Goal: Task Accomplishment & Management: Complete application form

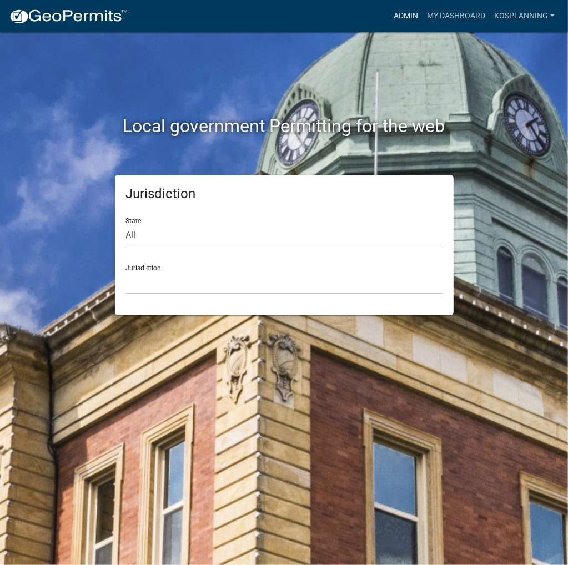
click at [409, 17] on link "Admin" at bounding box center [405, 16] width 33 height 21
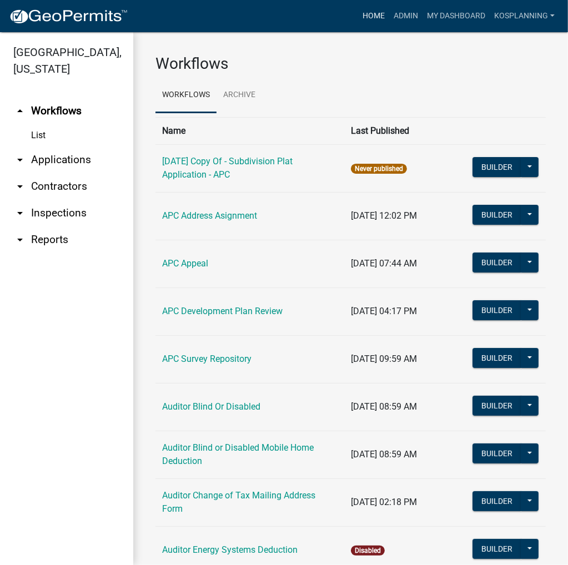
click at [381, 15] on link "Home" at bounding box center [373, 16] width 31 height 21
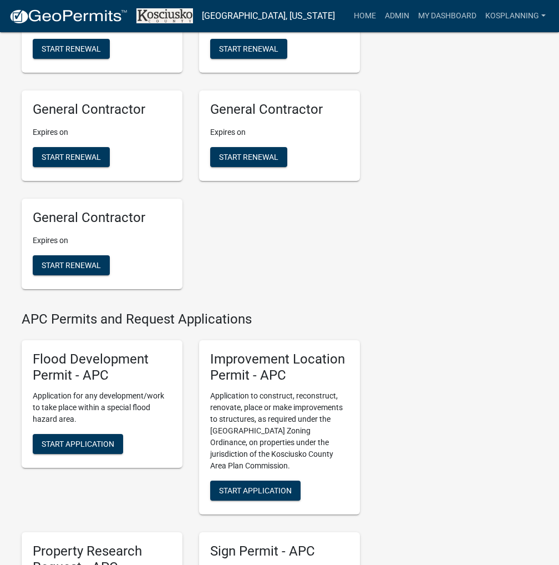
scroll to position [944, 0]
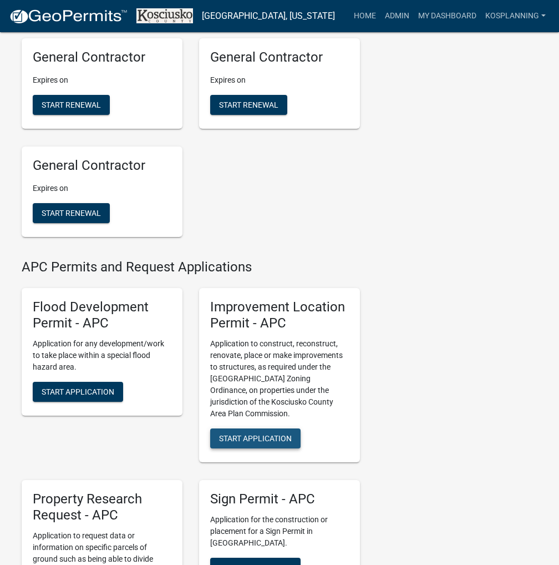
click at [256, 443] on span "Start Application" at bounding box center [255, 438] width 73 height 9
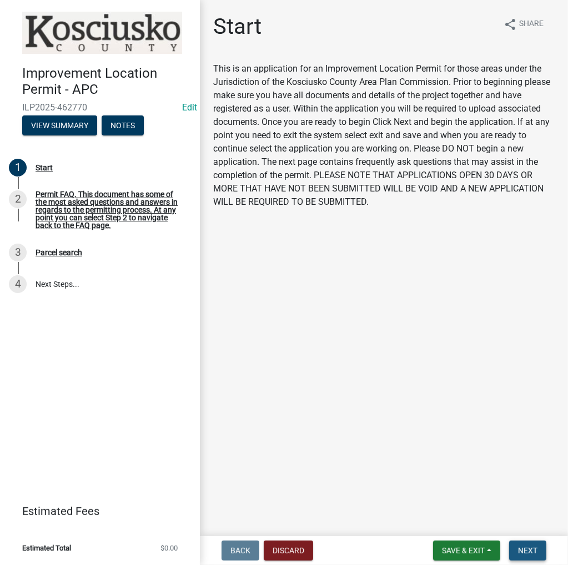
click at [524, 549] on span "Next" at bounding box center [527, 550] width 19 height 9
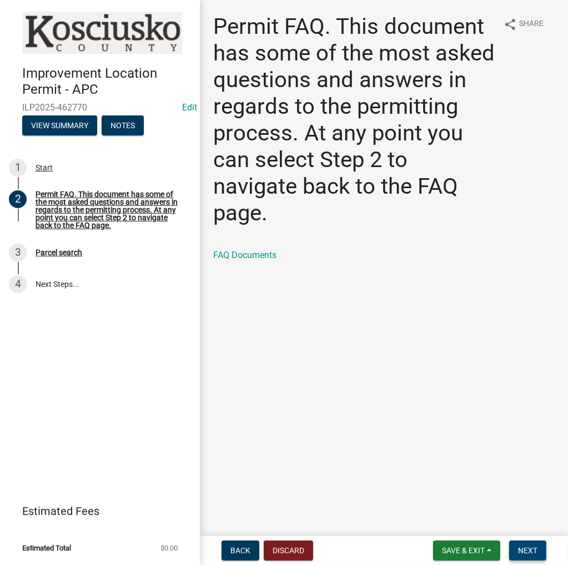
click at [520, 551] on span "Next" at bounding box center [527, 550] width 19 height 9
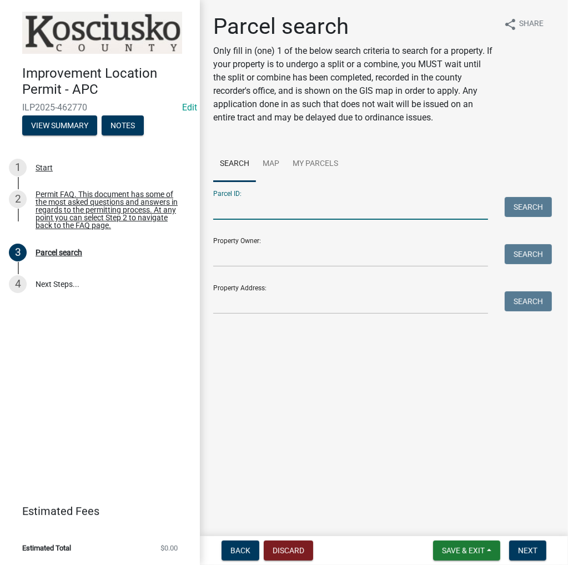
click at [239, 213] on input "Parcel ID:" at bounding box center [350, 208] width 275 height 23
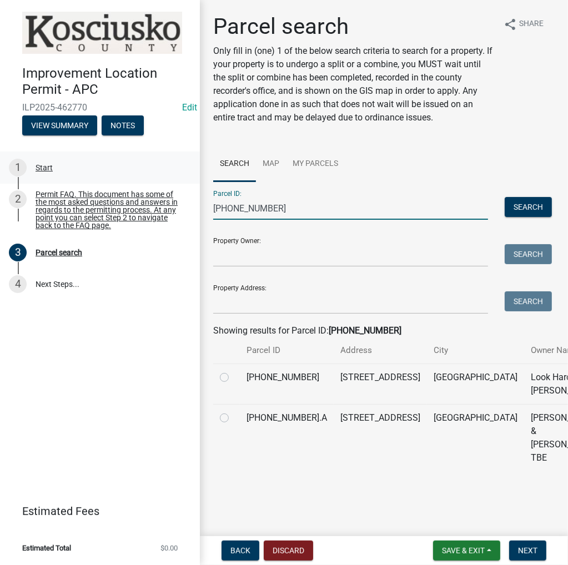
type input "007-091-044"
click at [229, 384] on div at bounding box center [226, 377] width 13 height 13
click at [233, 371] on label at bounding box center [233, 371] width 0 height 0
click at [233, 378] on input "radio" at bounding box center [236, 374] width 7 height 7
radio input "true"
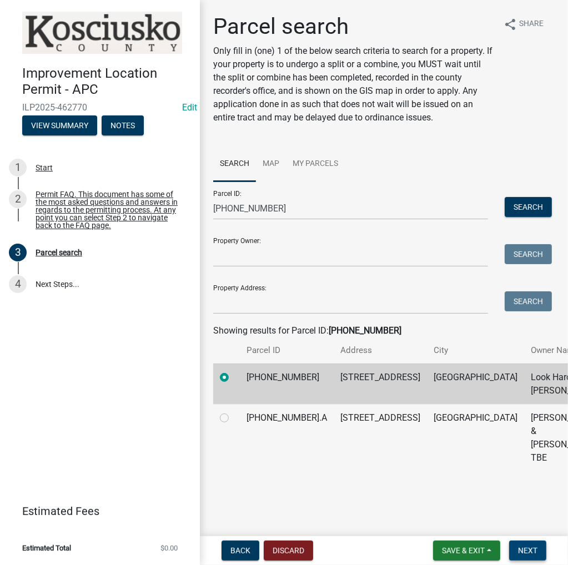
click at [541, 552] on button "Next" at bounding box center [527, 551] width 37 height 20
click at [532, 547] on span "Next" at bounding box center [527, 550] width 19 height 9
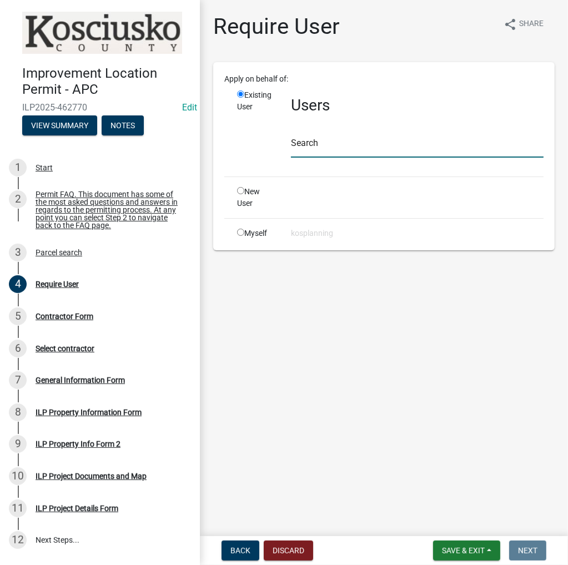
click at [382, 150] on input "text" at bounding box center [417, 146] width 253 height 23
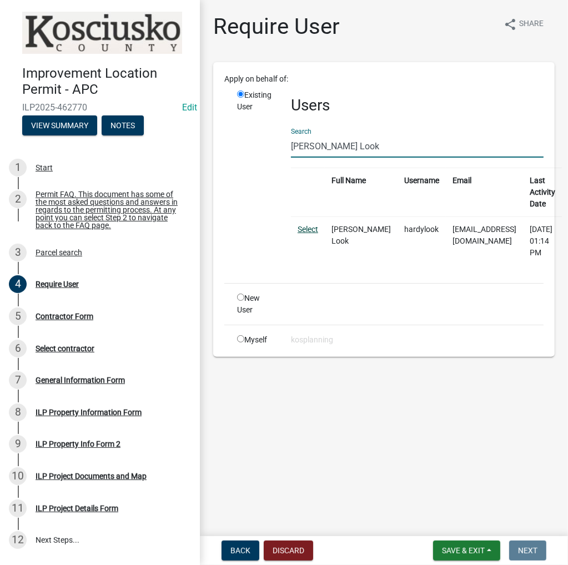
type input "Hardy Look"
click at [304, 227] on link "Select" at bounding box center [308, 229] width 21 height 9
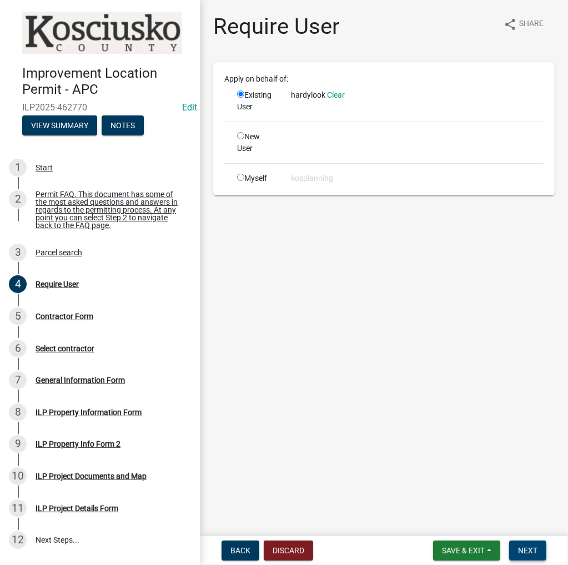
click at [540, 551] on button "Next" at bounding box center [527, 551] width 37 height 20
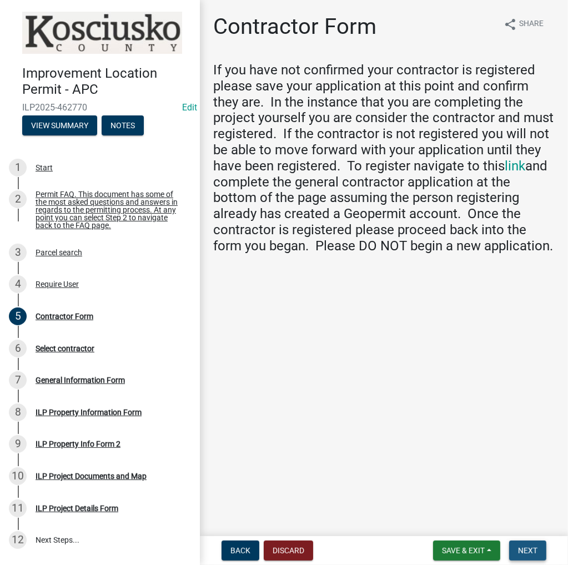
click at [528, 548] on span "Next" at bounding box center [527, 550] width 19 height 9
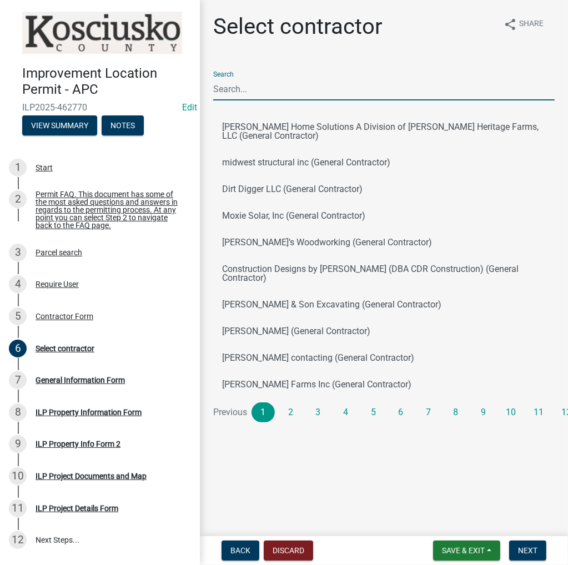
click at [240, 95] on input "Search" at bounding box center [383, 89] width 341 height 23
type input "Hardy Look"
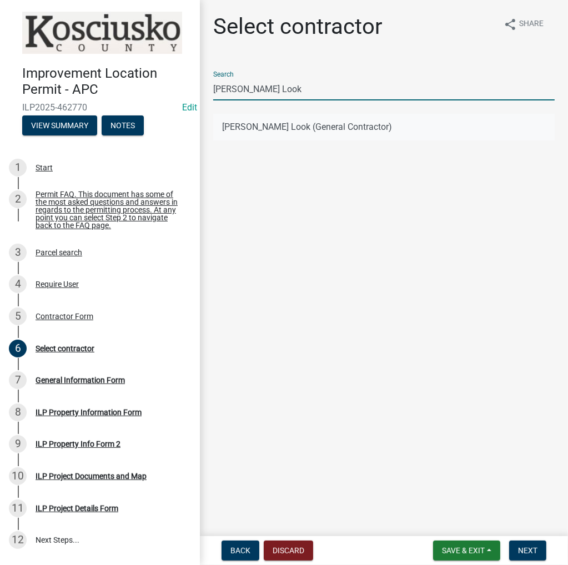
click at [260, 123] on button "Hardy Look (General Contractor)" at bounding box center [383, 127] width 341 height 27
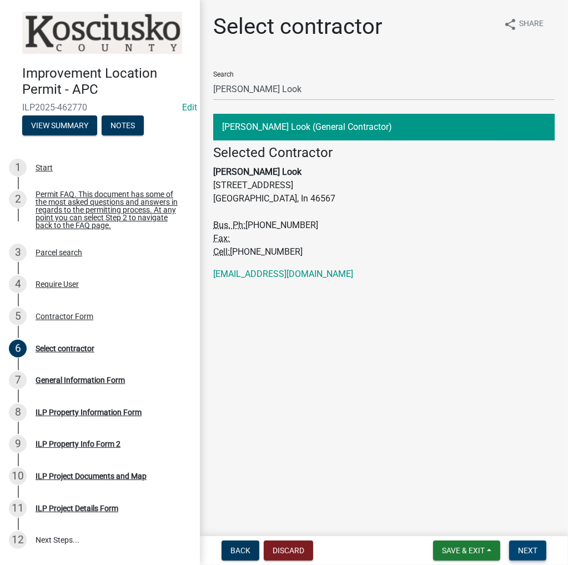
click at [524, 554] on span "Next" at bounding box center [527, 550] width 19 height 9
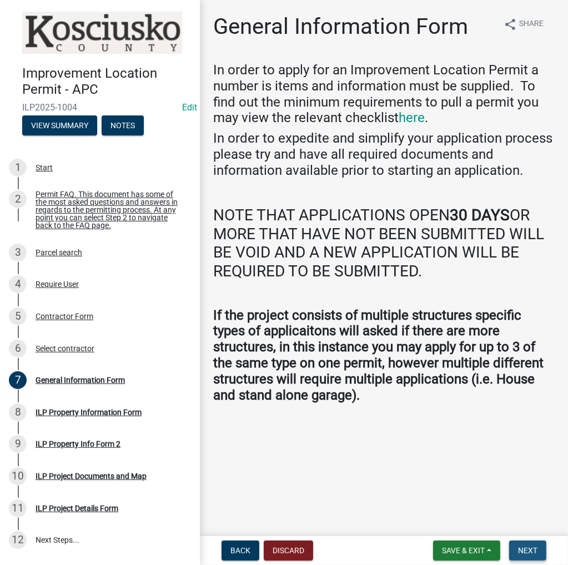
click at [534, 553] on span "Next" at bounding box center [527, 550] width 19 height 9
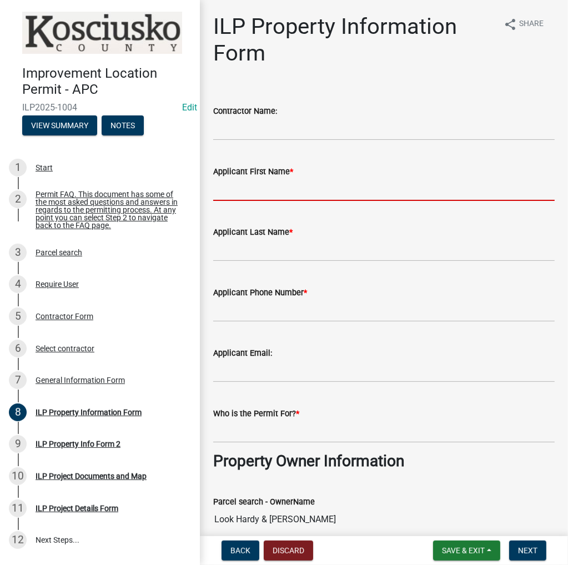
click at [253, 191] on input "Applicant First Name *" at bounding box center [383, 189] width 341 height 23
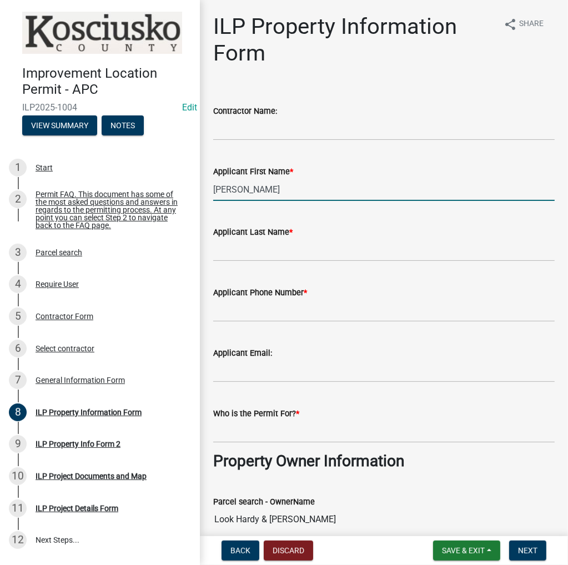
type input "Hardy"
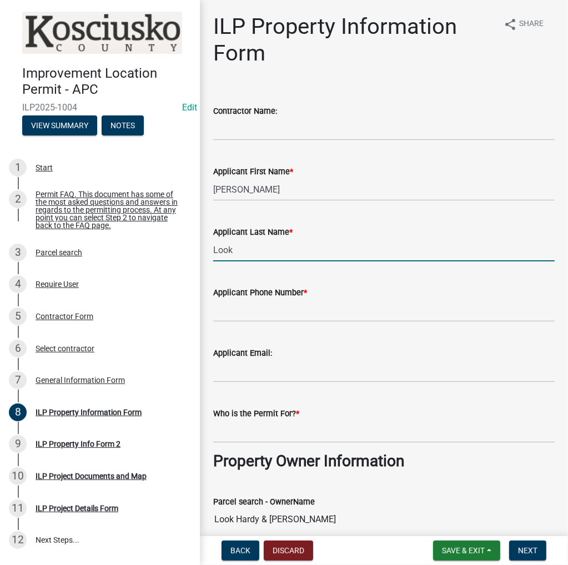
type input "Look"
paste input "574-399-7255"
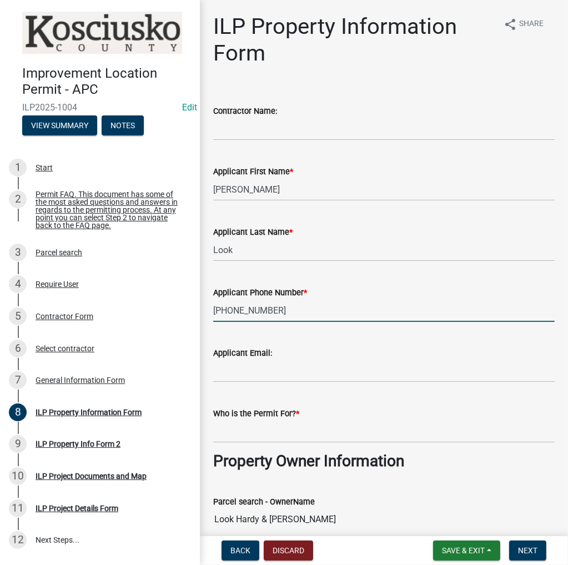
type input "574-399-7255"
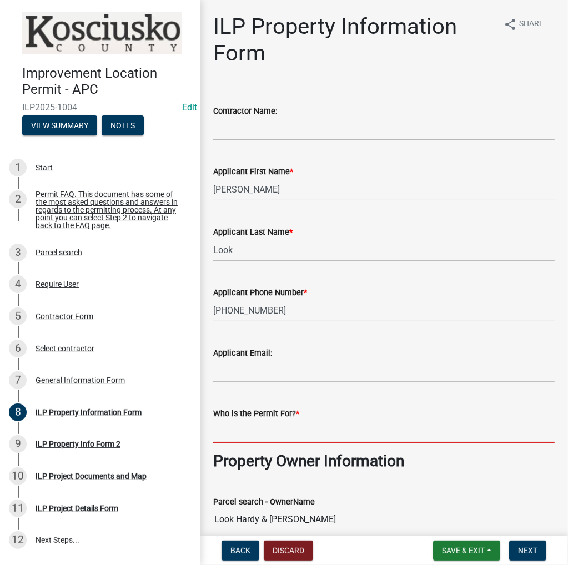
click at [282, 432] on input "Who is the Permit For? *" at bounding box center [383, 431] width 341 height 23
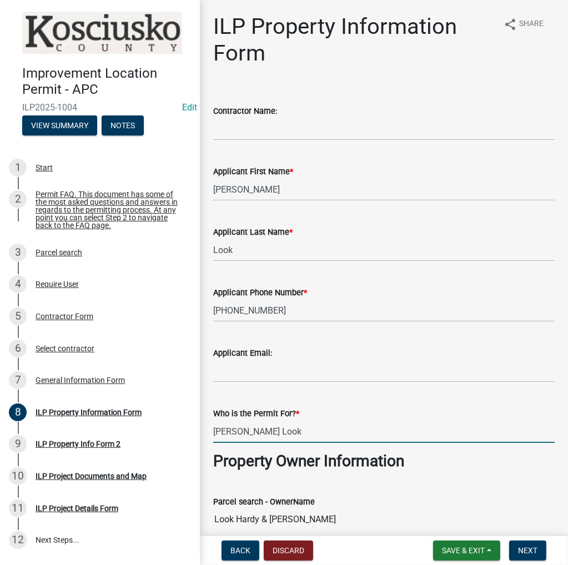
type input "Hardy Look"
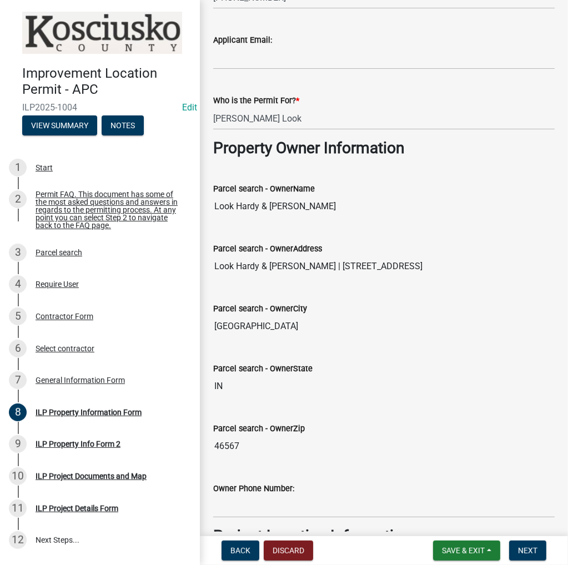
scroll to position [653, 0]
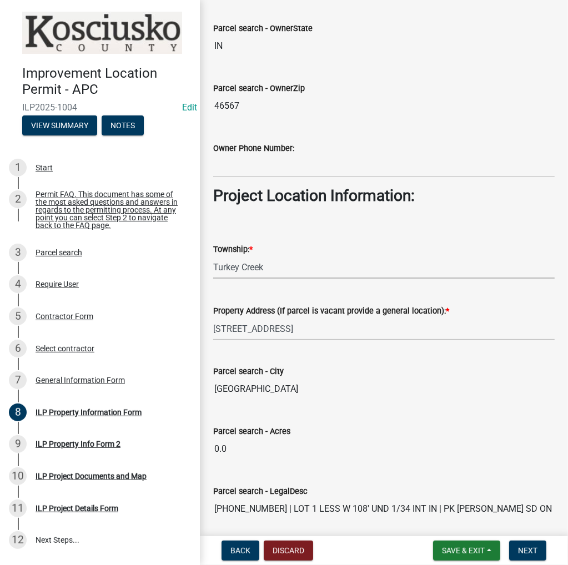
select select "57368d26-defc-477e-a8be-5a23ab554a17"
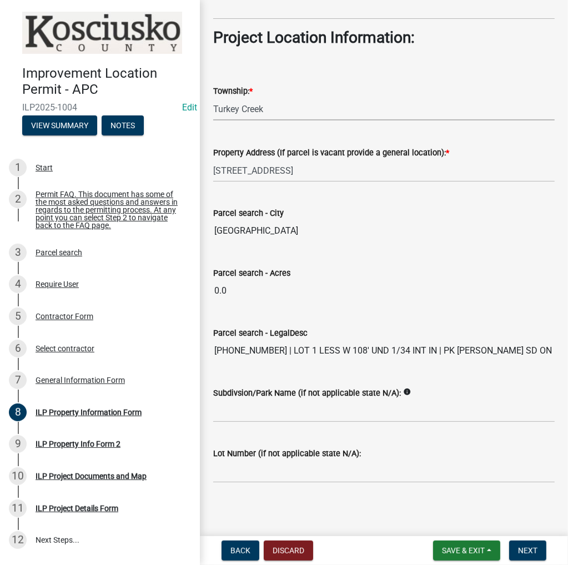
scroll to position [813, 0]
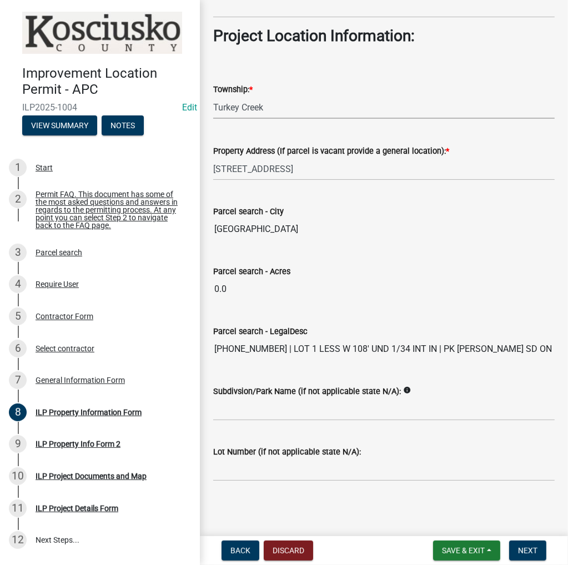
click at [262, 419] on wm-data-entity-input "Subdivsion/Park Name (if not applicable state N/A): info" at bounding box center [383, 399] width 341 height 60
type input "1"
click at [528, 551] on span "Next" at bounding box center [527, 550] width 19 height 9
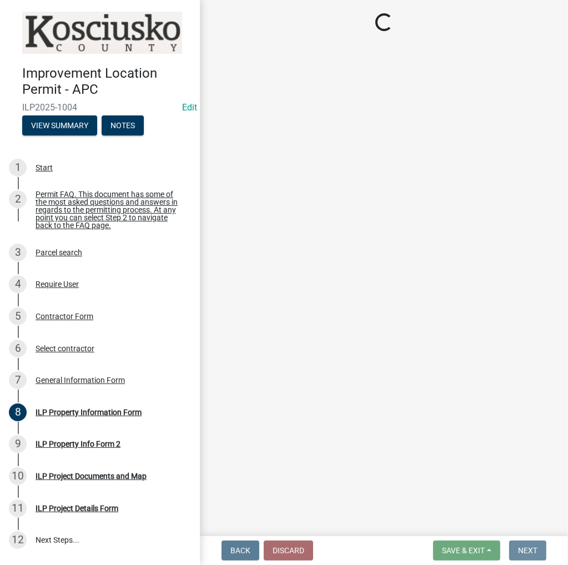
scroll to position [0, 0]
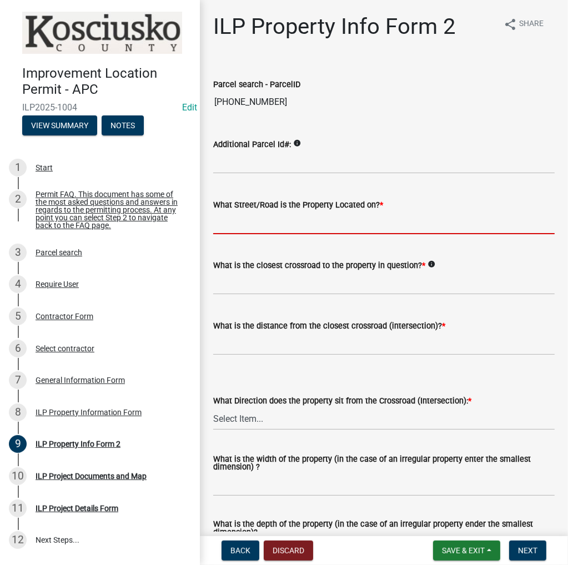
click at [249, 218] on input "What Street/Road is the Property Located on? *" at bounding box center [383, 222] width 341 height 23
type input "North Rd"
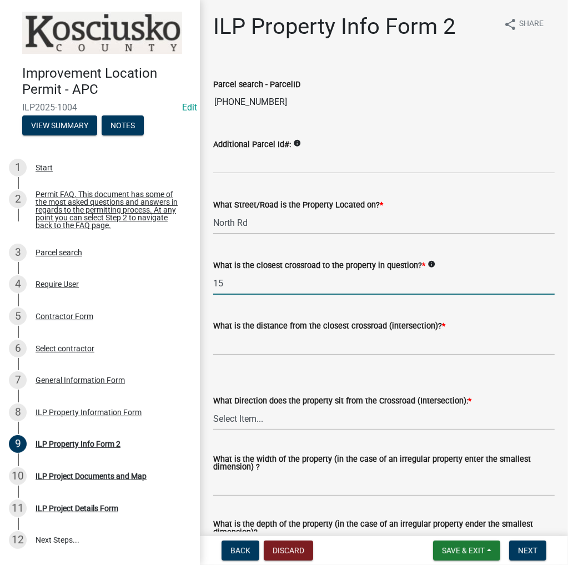
type input "1"
type input "800 E"
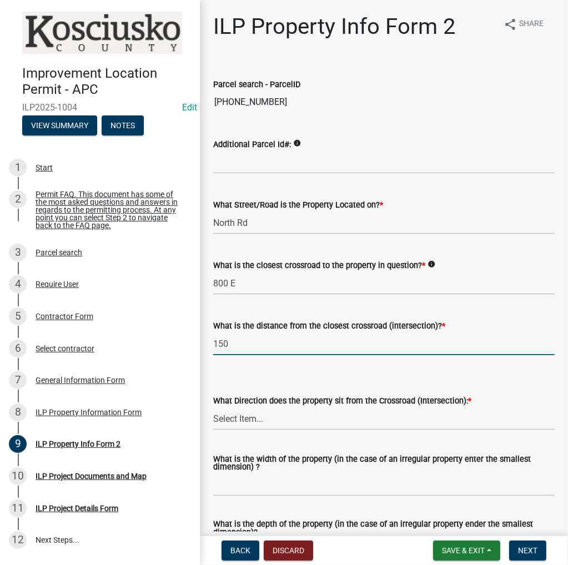
type input "150"
select select "5d8d9a6f-68f4-4910-b8ad-905844ed2da1"
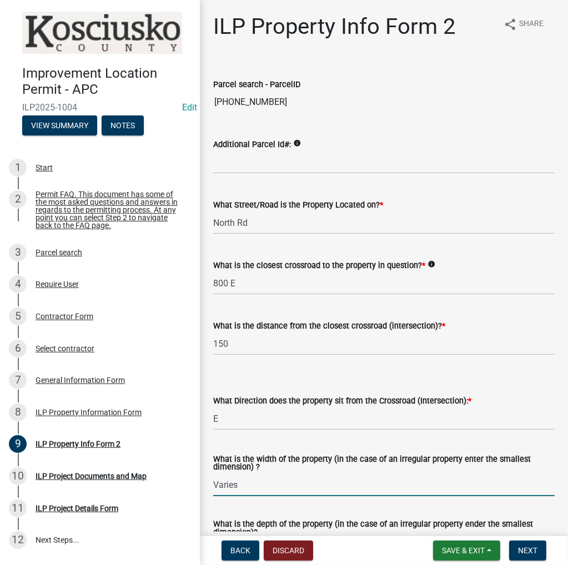
type input "Varies"
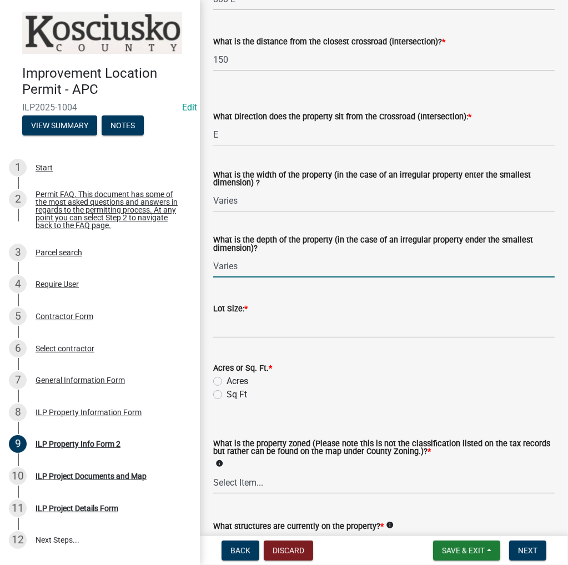
type input "Varies"
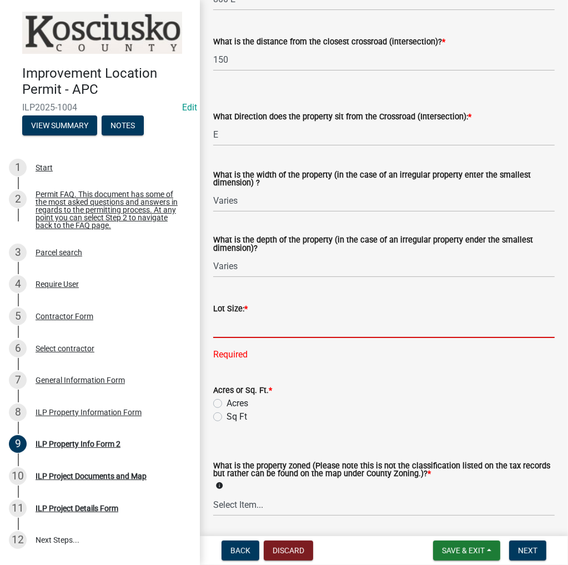
click at [236, 318] on input "text" at bounding box center [383, 326] width 341 height 23
type input "6000"
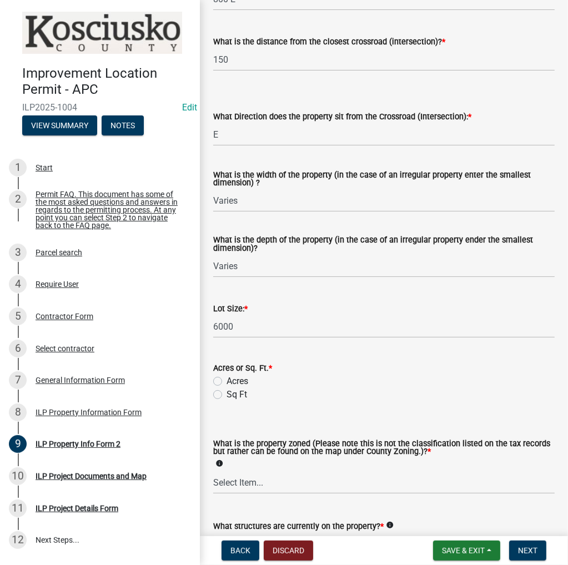
click at [219, 416] on wm-data-entity-input-list "Parcel search - ParcelID 007-091-044 Additional Parcel Id#: info What Street/Ro…" at bounding box center [383, 186] width 341 height 816
click at [226, 393] on label "Sq Ft" at bounding box center [236, 394] width 21 height 13
click at [226, 393] on input "Sq Ft" at bounding box center [229, 391] width 7 height 7
radio input "true"
click at [253, 483] on select "Select Item... Agricultural Agricultural 2 Commercial Environmental Industrial …" at bounding box center [383, 482] width 341 height 23
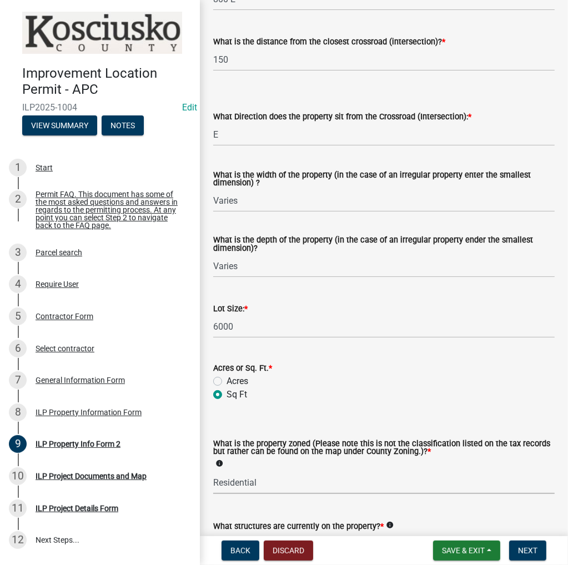
click at [213, 471] on select "Select Item... Agricultural Agricultural 2 Commercial Environmental Industrial …" at bounding box center [383, 482] width 341 height 23
select select "1146270b-2111-4e23-bf7f-74ce85cf7041"
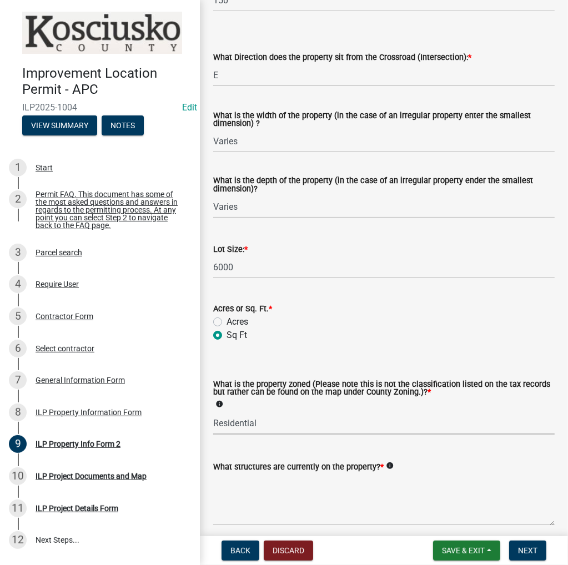
scroll to position [390, 0]
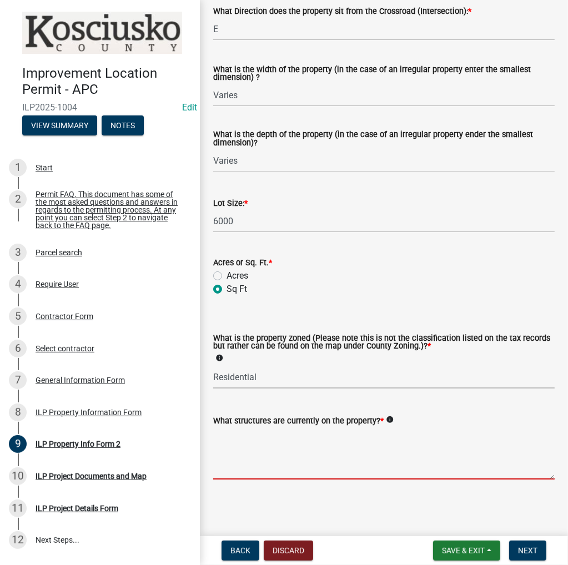
click at [269, 440] on textarea "What structures are currently on the property? *" at bounding box center [383, 453] width 341 height 52
type textarea "Hosue"
click at [526, 551] on span "Next" at bounding box center [527, 550] width 19 height 9
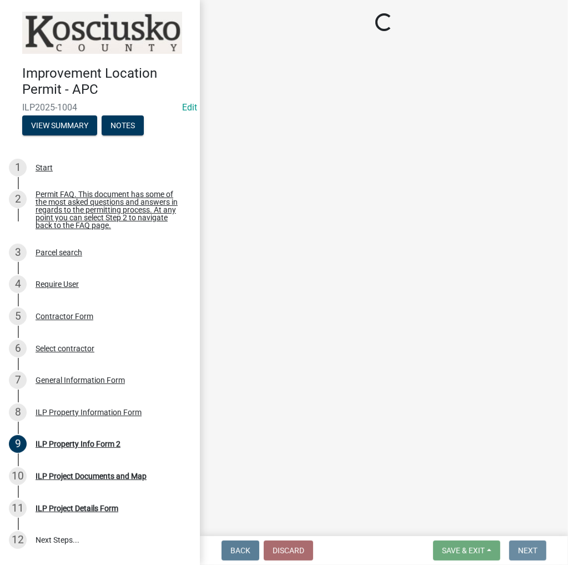
scroll to position [0, 0]
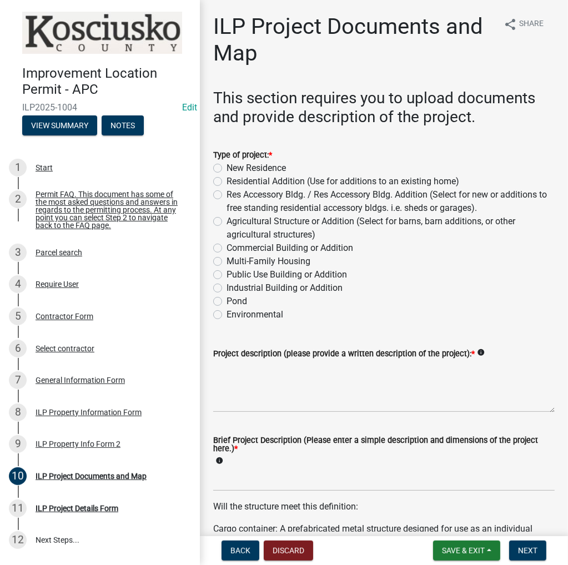
click at [226, 184] on label "Residential Addition (Use for additions to an existing home)" at bounding box center [342, 181] width 233 height 13
click at [226, 182] on input "Residential Addition (Use for additions to an existing home)" at bounding box center [229, 178] width 7 height 7
radio input "true"
click at [251, 374] on textarea "Project description (please provide a written description of the project): *" at bounding box center [383, 386] width 341 height 52
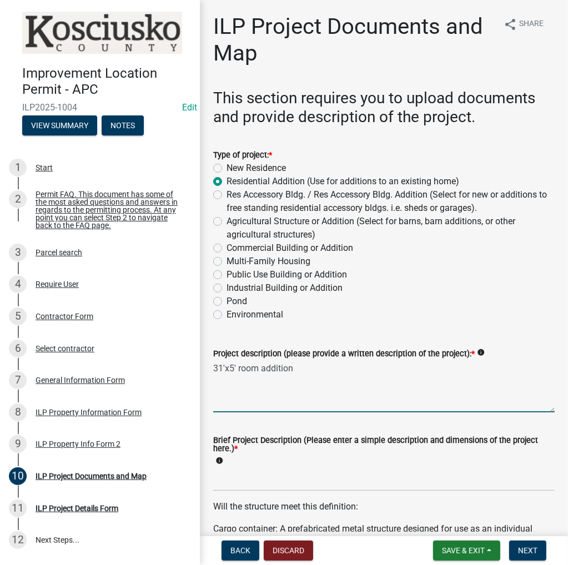
type textarea "31'x5' room addition"
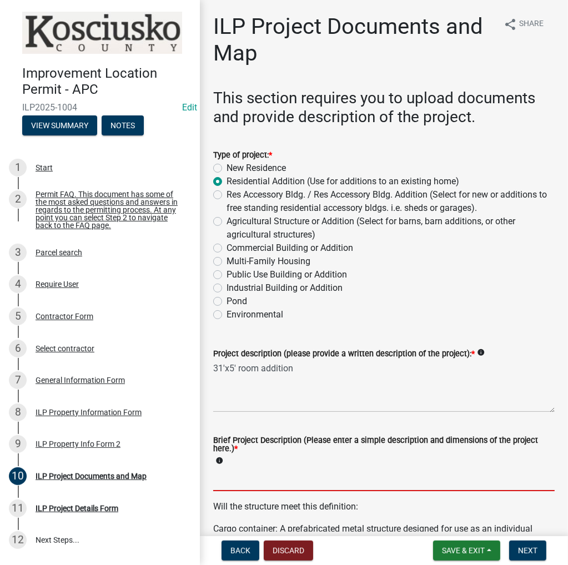
click at [231, 482] on input "Brief Project Description (Please enter a simple description and dimensions of …" at bounding box center [383, 479] width 341 height 23
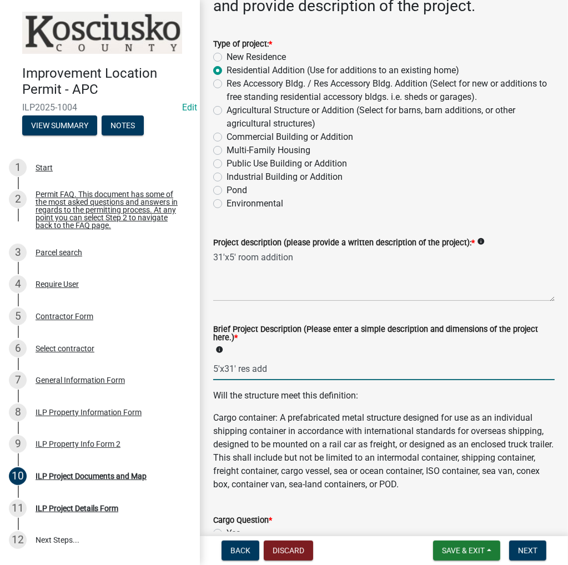
scroll to position [333, 0]
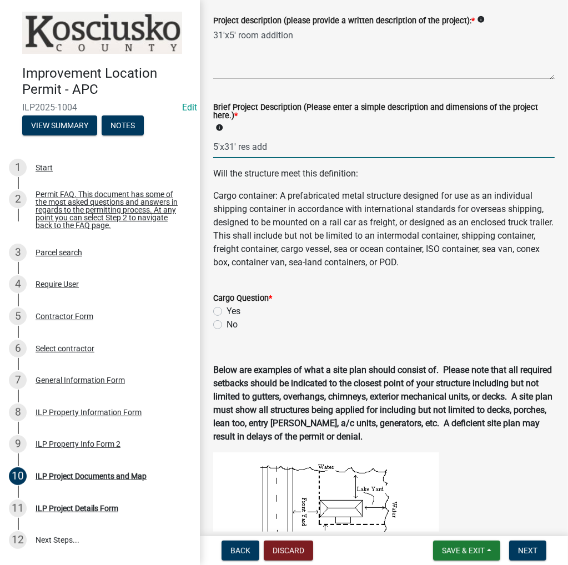
type input "5'x31' res add"
click at [226, 322] on label "No" at bounding box center [231, 324] width 11 height 13
click at [226, 322] on input "No" at bounding box center [229, 321] width 7 height 7
radio input "true"
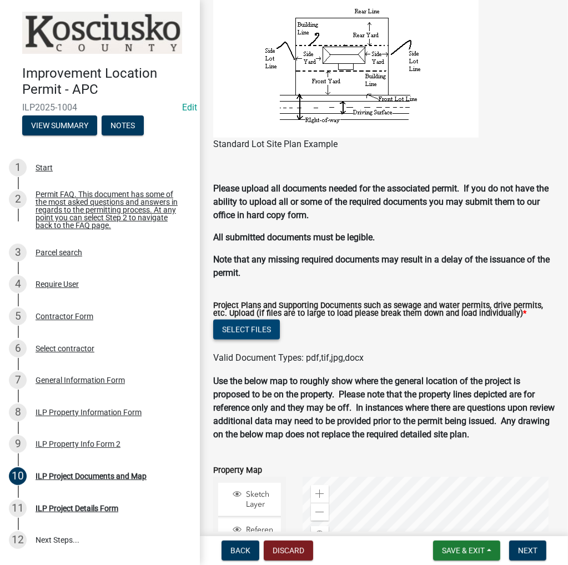
scroll to position [980, 0]
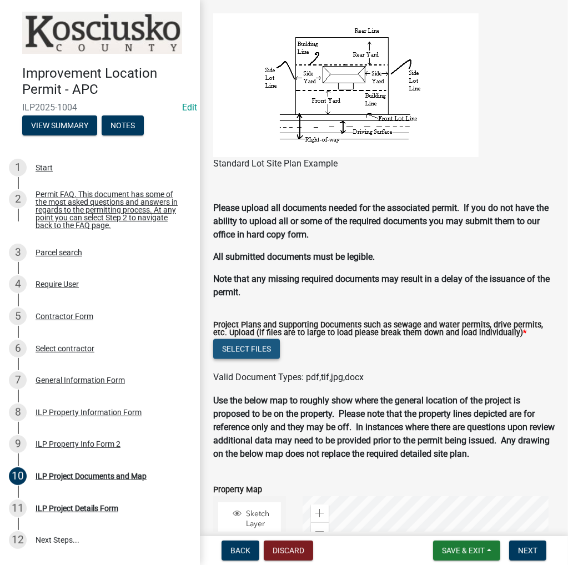
click at [256, 350] on button "Select files" at bounding box center [246, 349] width 67 height 20
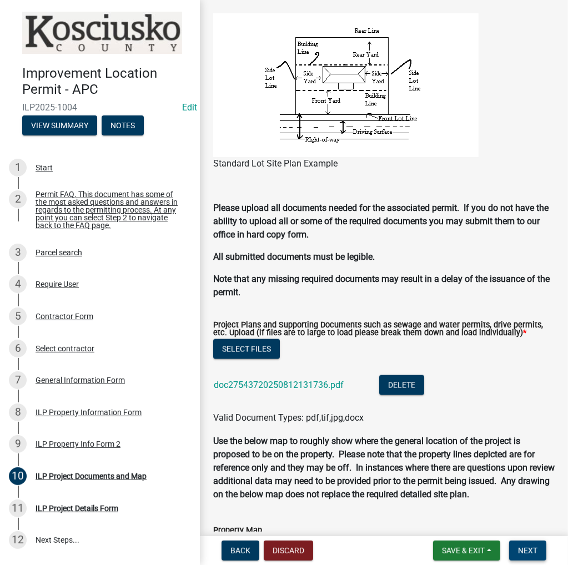
click at [526, 556] on button "Next" at bounding box center [527, 551] width 37 height 20
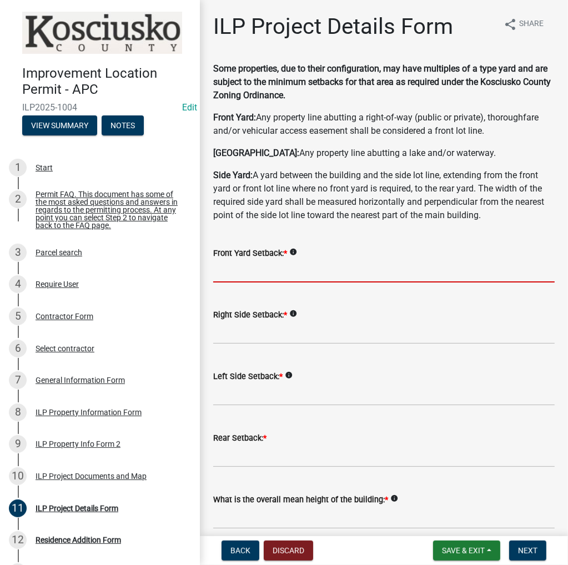
click at [222, 274] on input "text" at bounding box center [383, 271] width 341 height 23
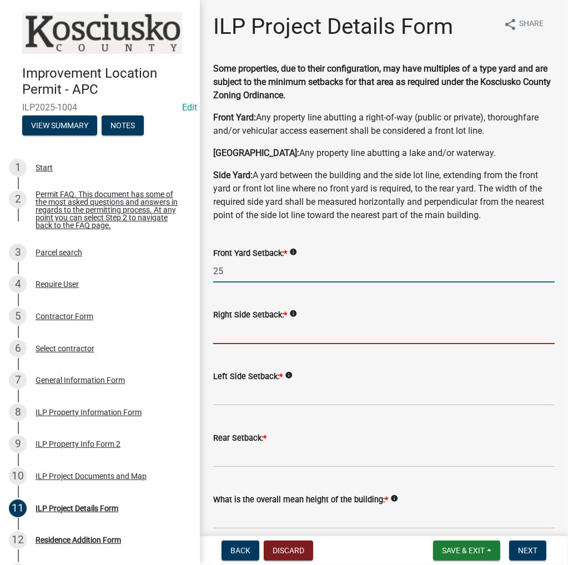
type input "25.0"
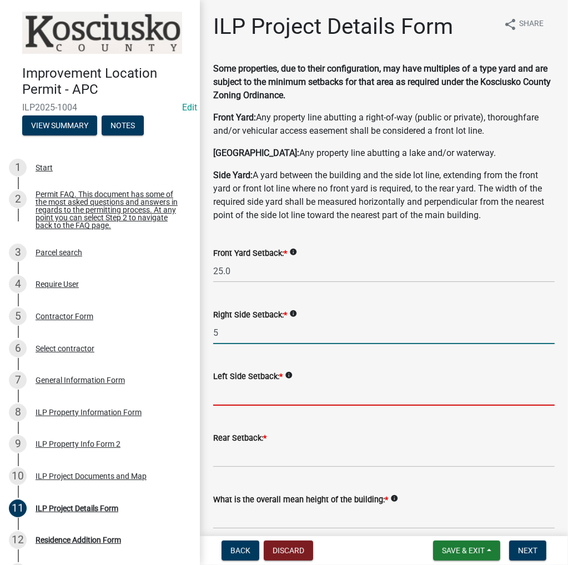
type input "5.0"
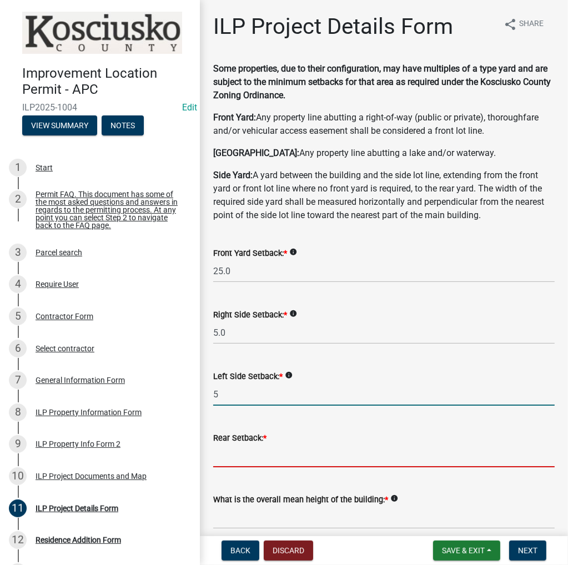
type input "5.0"
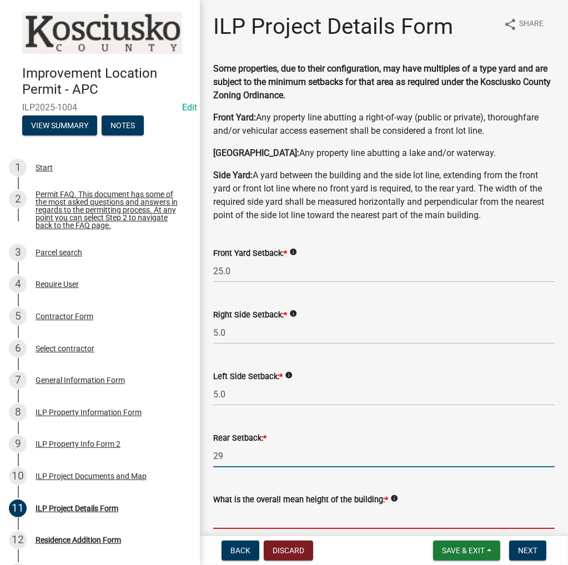
type input "29.0"
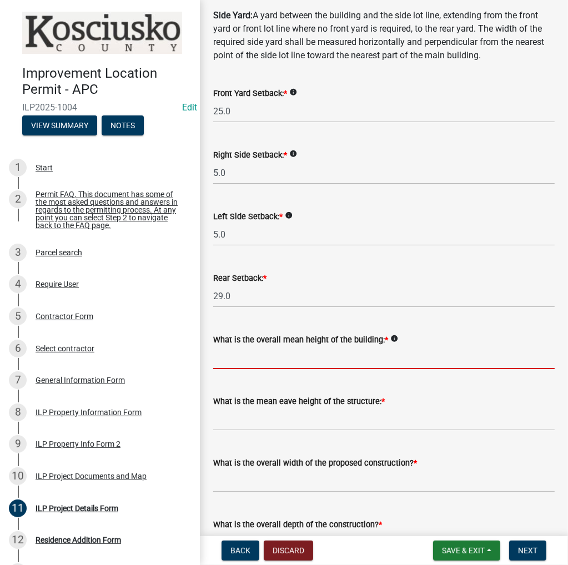
scroll to position [167, 0]
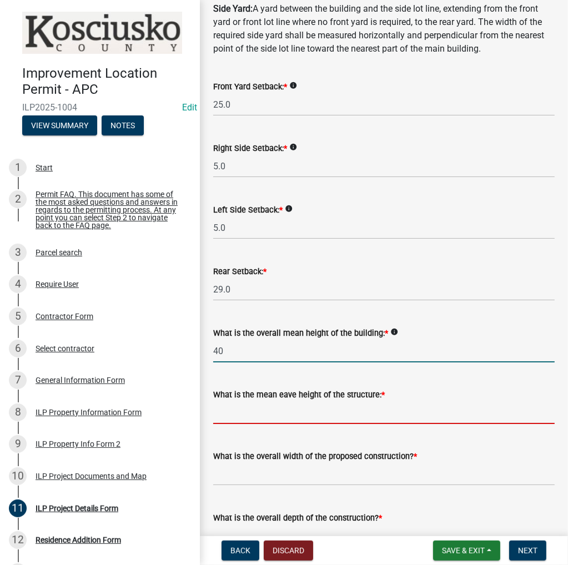
type input "40.0"
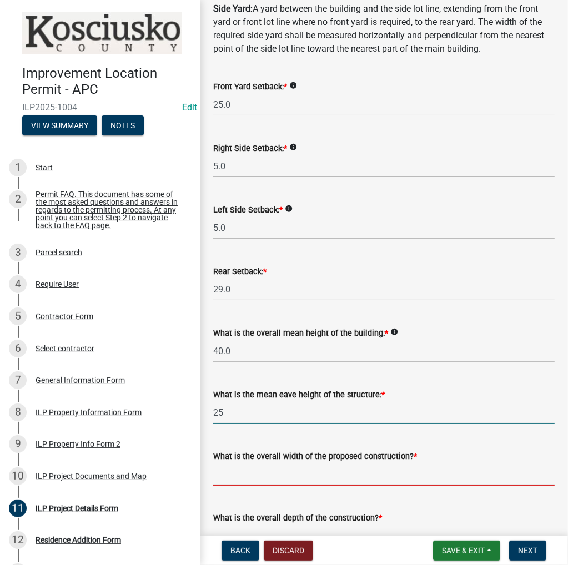
type input "25.0"
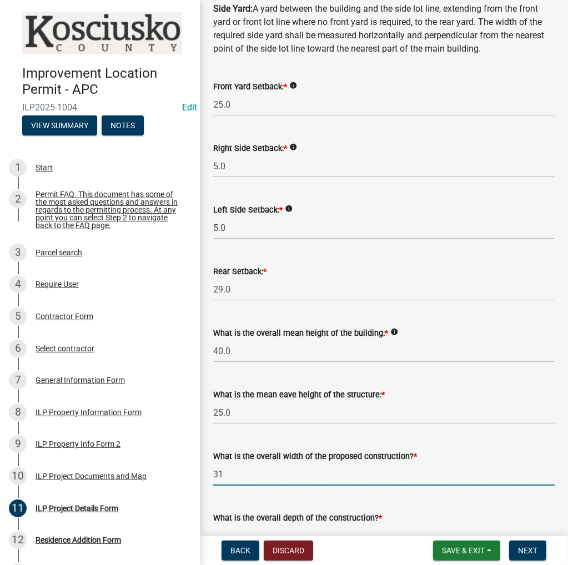
type input "31.00"
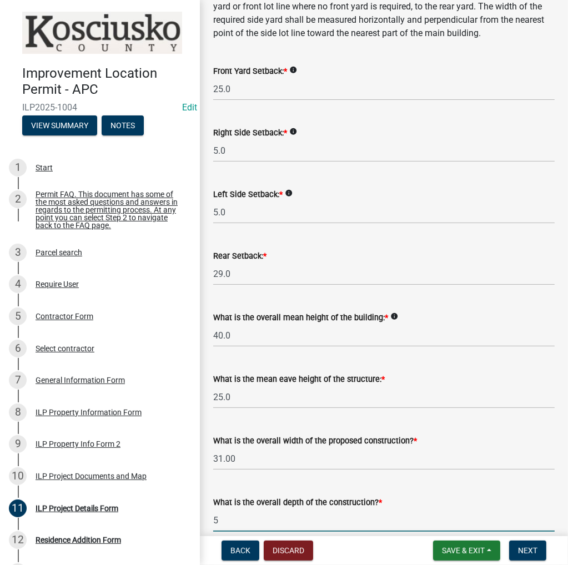
type input "5.00"
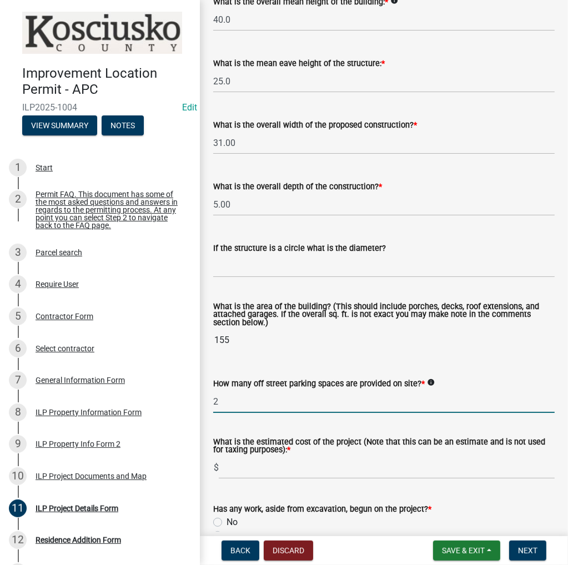
type input "2"
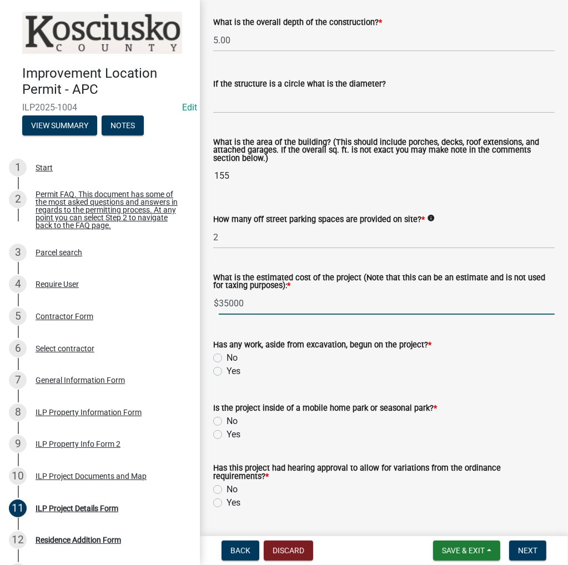
scroll to position [664, 0]
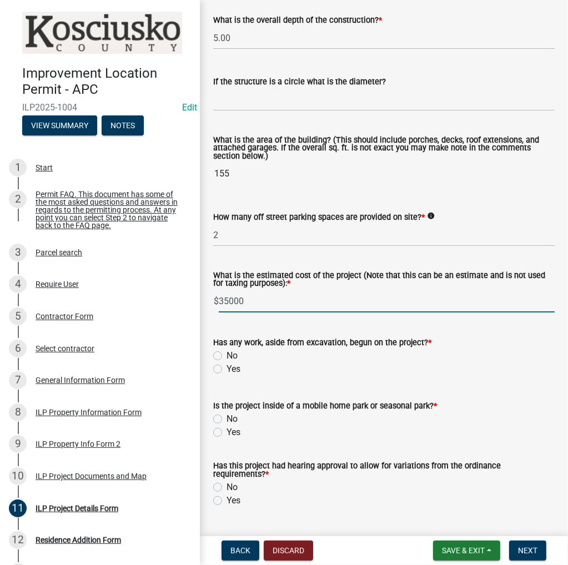
type input "35000"
click at [226, 370] on label "Yes" at bounding box center [233, 368] width 14 height 13
click at [226, 370] on input "Yes" at bounding box center [229, 365] width 7 height 7
radio input "true"
click at [226, 356] on label "No" at bounding box center [231, 355] width 11 height 13
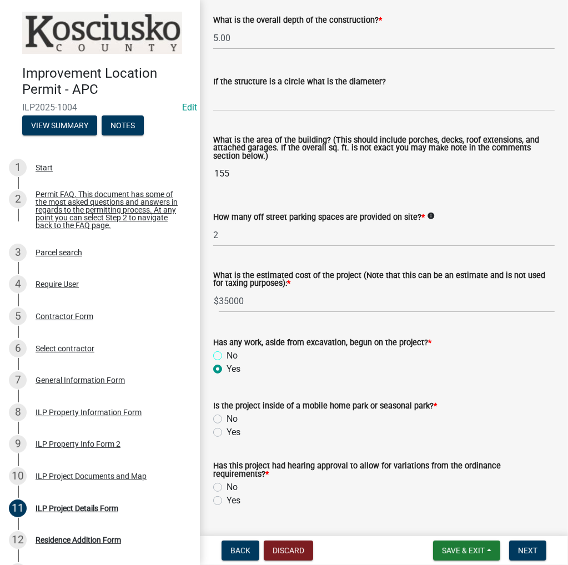
click at [226, 356] on input "No" at bounding box center [229, 352] width 7 height 7
radio input "true"
click at [226, 417] on label "No" at bounding box center [231, 418] width 11 height 13
click at [226, 417] on input "No" at bounding box center [229, 415] width 7 height 7
radio input "true"
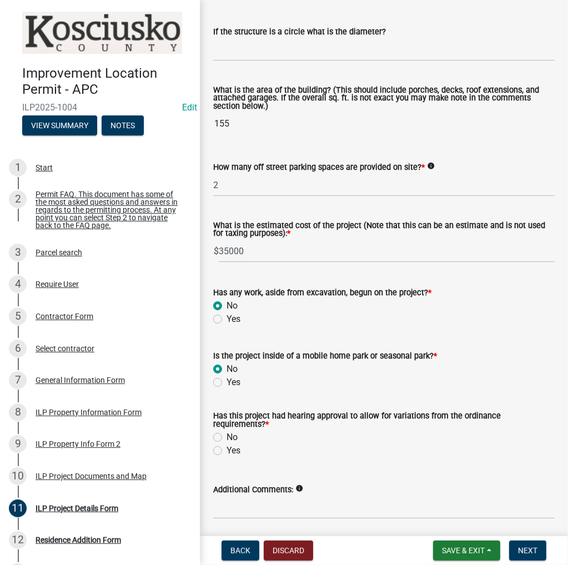
scroll to position [754, 0]
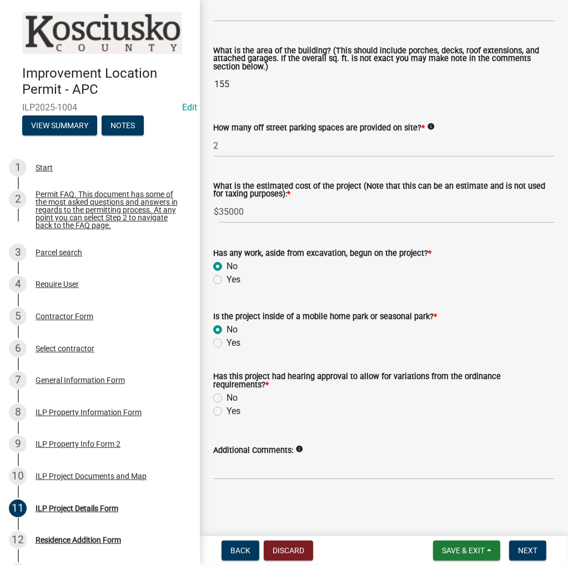
click at [226, 411] on label "Yes" at bounding box center [233, 411] width 14 height 13
click at [226, 411] on input "Yes" at bounding box center [229, 408] width 7 height 7
radio input "true"
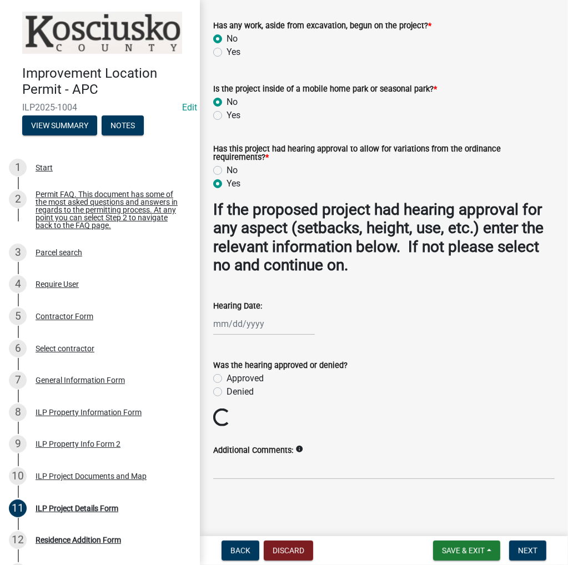
click at [246, 317] on div at bounding box center [264, 323] width 102 height 23
select select "8"
select select "2025"
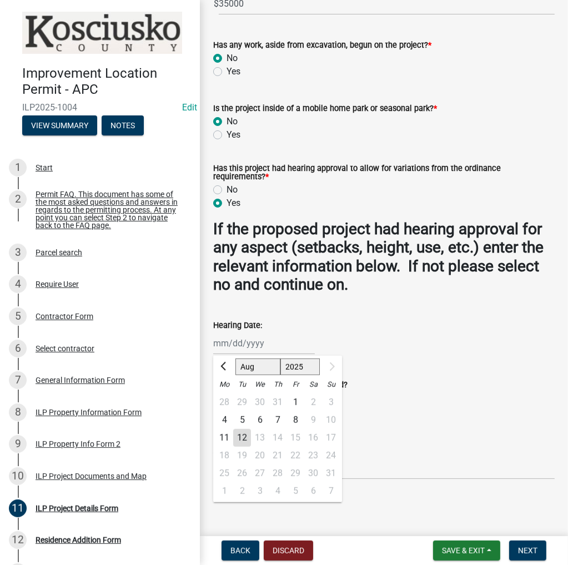
scroll to position [962, 0]
click at [224, 435] on div "11" at bounding box center [224, 438] width 18 height 18
type input "08/11/2025"
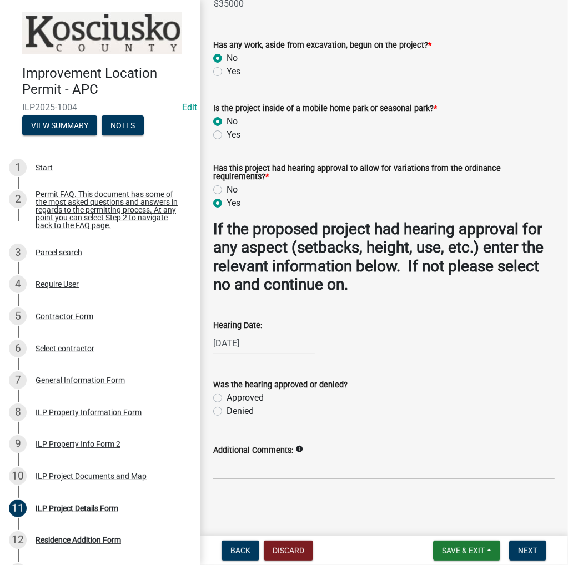
click at [226, 396] on label "Approved" at bounding box center [244, 397] width 37 height 13
click at [226, 396] on input "Approved" at bounding box center [229, 394] width 7 height 7
radio input "true"
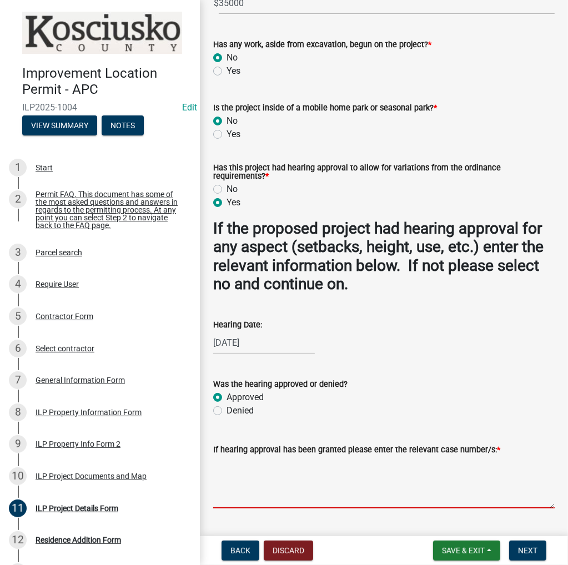
click at [251, 478] on textarea "If hearing approval has been granted please enter the relevant case number/s: *" at bounding box center [383, 482] width 341 height 52
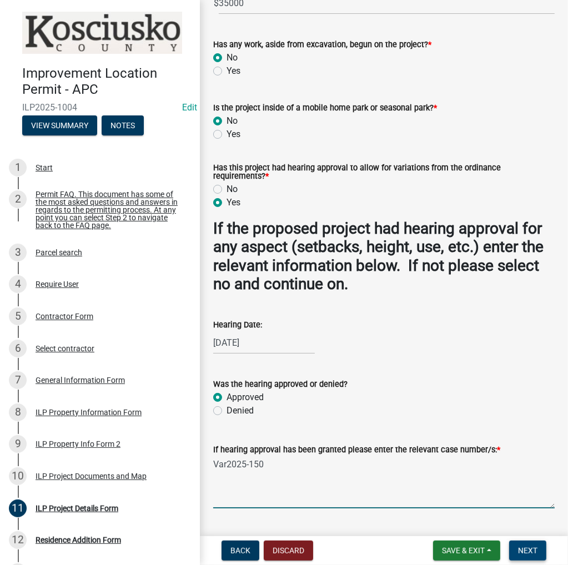
type textarea "Var2025-150"
click at [518, 550] on span "Next" at bounding box center [527, 550] width 19 height 9
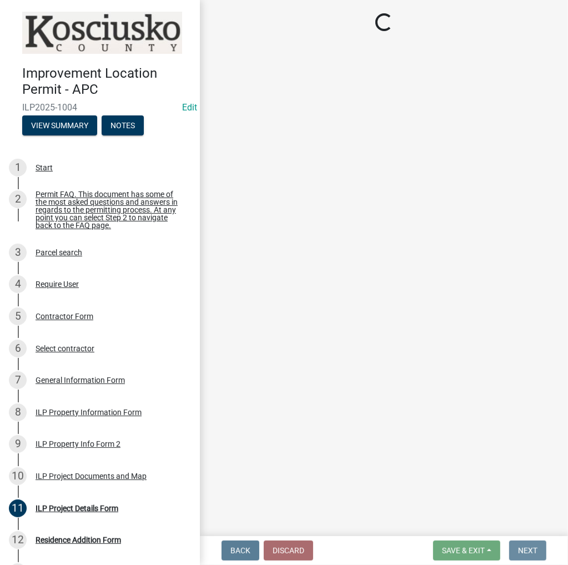
scroll to position [0, 0]
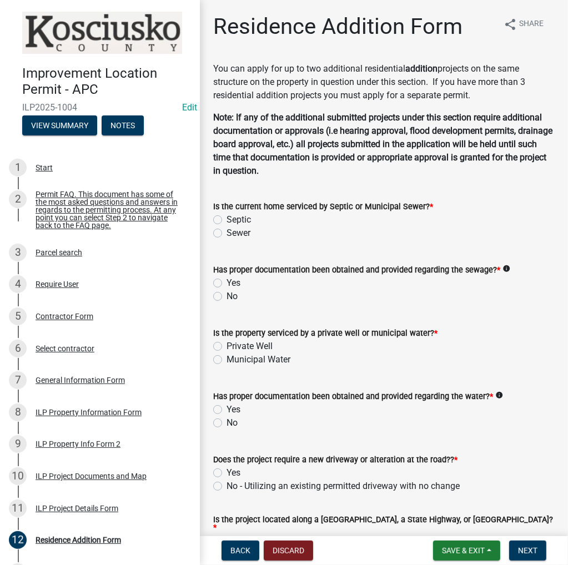
click at [226, 234] on label "Sewer" at bounding box center [238, 232] width 24 height 13
click at [226, 234] on input "Sewer" at bounding box center [229, 229] width 7 height 7
radio input "true"
click at [226, 283] on label "Yes" at bounding box center [233, 282] width 14 height 13
click at [226, 283] on input "Yes" at bounding box center [229, 279] width 7 height 7
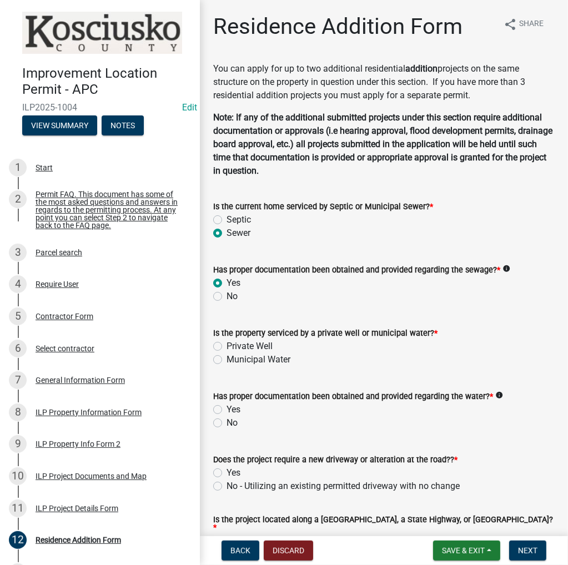
radio input "true"
drag, startPoint x: 217, startPoint y: 346, endPoint x: 220, endPoint y: 361, distance: 14.7
click at [226, 347] on label "Private Well" at bounding box center [249, 346] width 46 height 13
click at [226, 347] on input "Private Well" at bounding box center [229, 343] width 7 height 7
radio input "true"
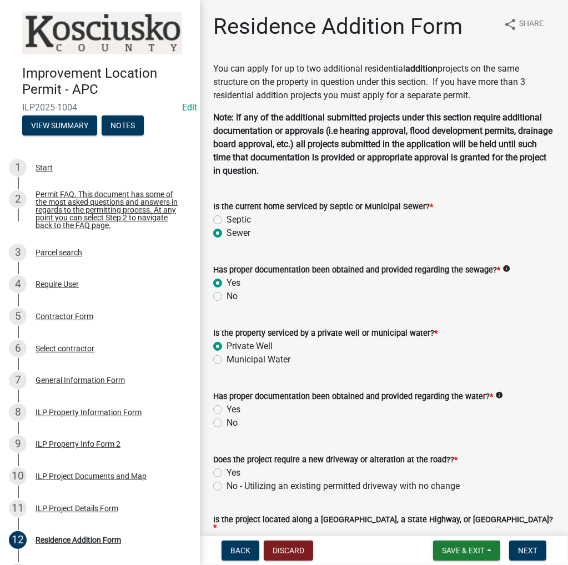
click at [226, 413] on label "Yes" at bounding box center [233, 409] width 14 height 13
click at [226, 410] on input "Yes" at bounding box center [229, 406] width 7 height 7
radio input "true"
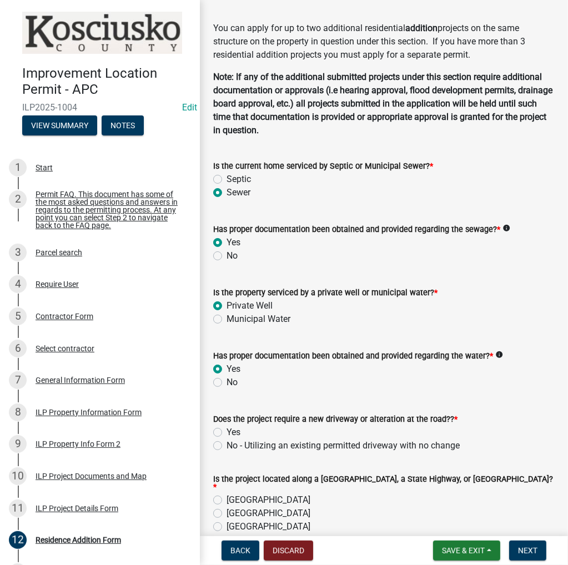
scroll to position [167, 0]
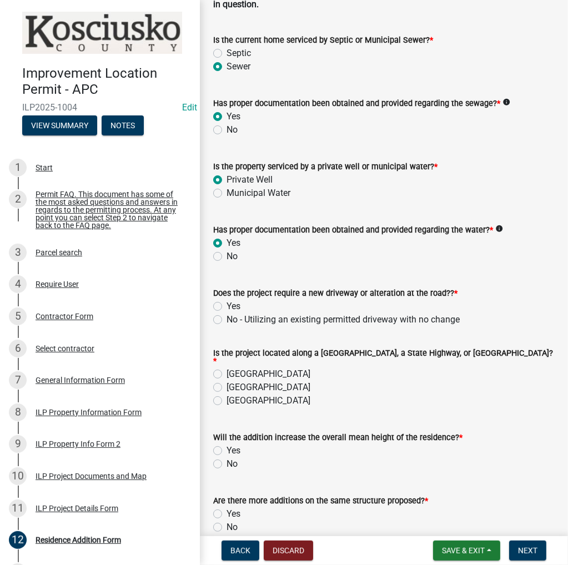
click at [226, 322] on label "No - Utilizing an existing permitted driveway with no change" at bounding box center [342, 319] width 233 height 13
click at [226, 320] on input "No - Utilizing an existing permitted driveway with no change" at bounding box center [229, 316] width 7 height 7
radio input "true"
click at [226, 367] on label "County Road" at bounding box center [268, 373] width 84 height 13
click at [226, 367] on input "County Road" at bounding box center [229, 370] width 7 height 7
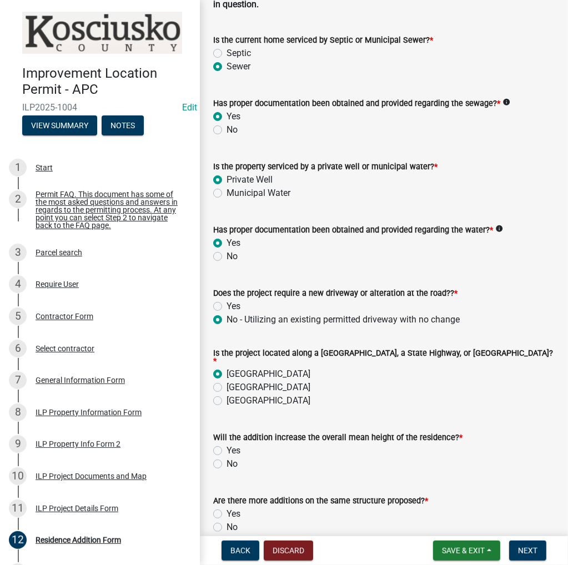
radio input "true"
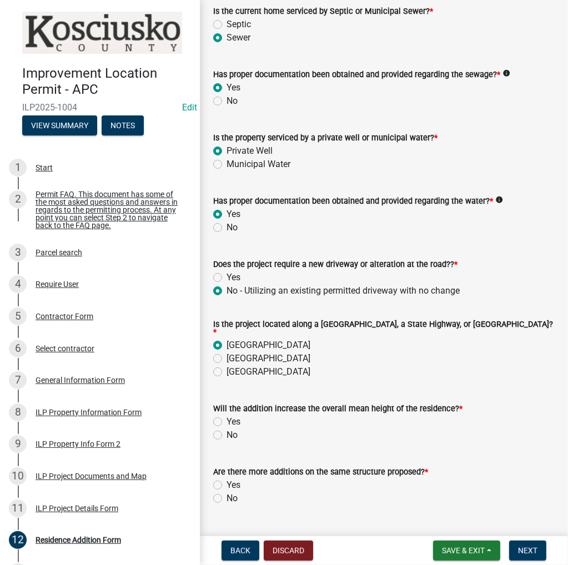
scroll to position [218, 0]
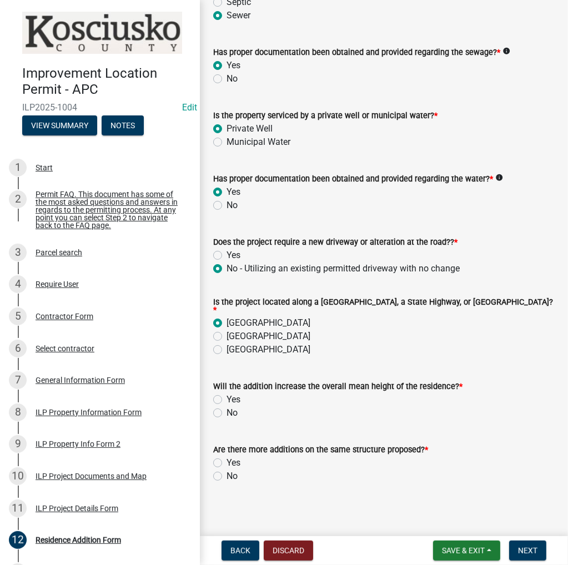
click at [226, 409] on label "No" at bounding box center [231, 412] width 11 height 13
click at [226, 409] on input "No" at bounding box center [229, 409] width 7 height 7
radio input "true"
click at [218, 490] on div "Residence Addition Form share Share You can apply for up to two additional resi…" at bounding box center [384, 149] width 358 height 707
click at [226, 472] on label "No" at bounding box center [231, 476] width 11 height 13
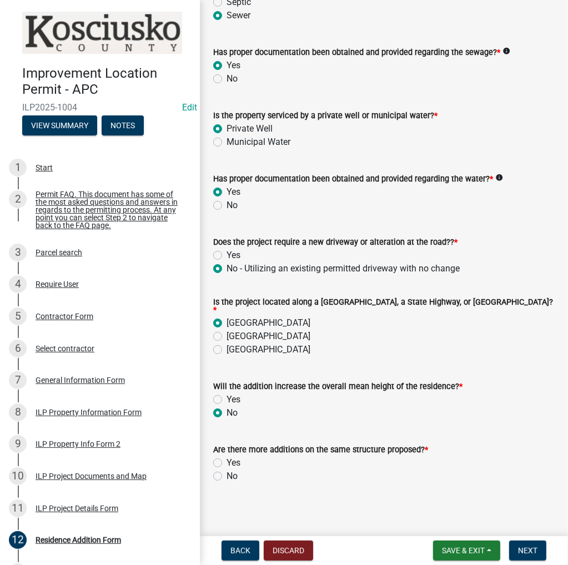
click at [226, 472] on input "No" at bounding box center [229, 473] width 7 height 7
radio input "true"
click at [532, 553] on span "Next" at bounding box center [527, 550] width 19 height 9
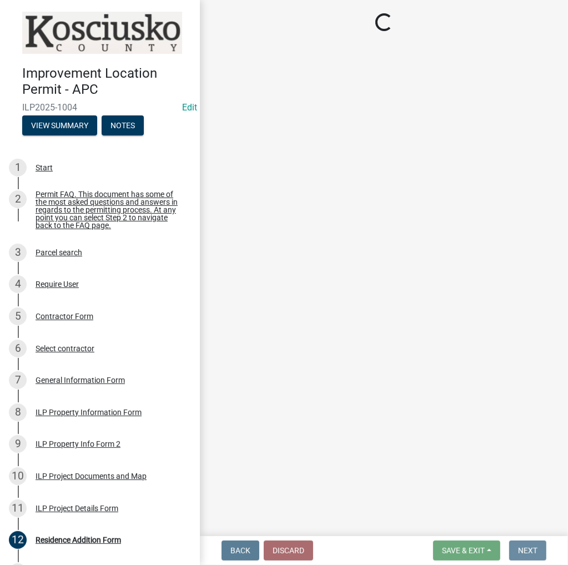
scroll to position [0, 0]
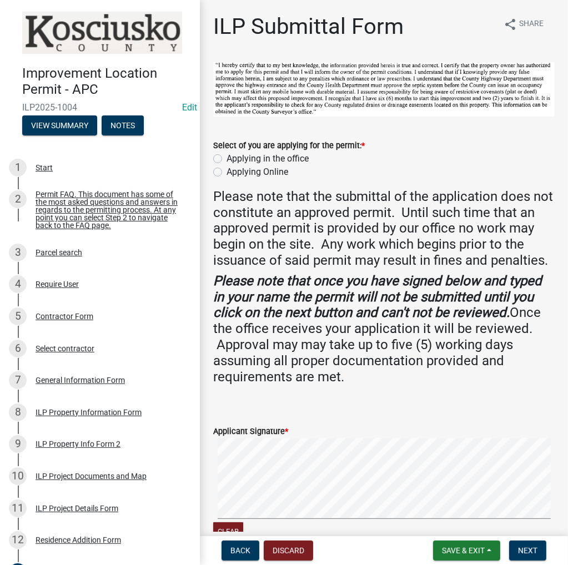
click at [226, 158] on label "Applying in the office" at bounding box center [267, 158] width 82 height 13
click at [226, 158] on input "Applying in the office" at bounding box center [229, 155] width 7 height 7
radio input "true"
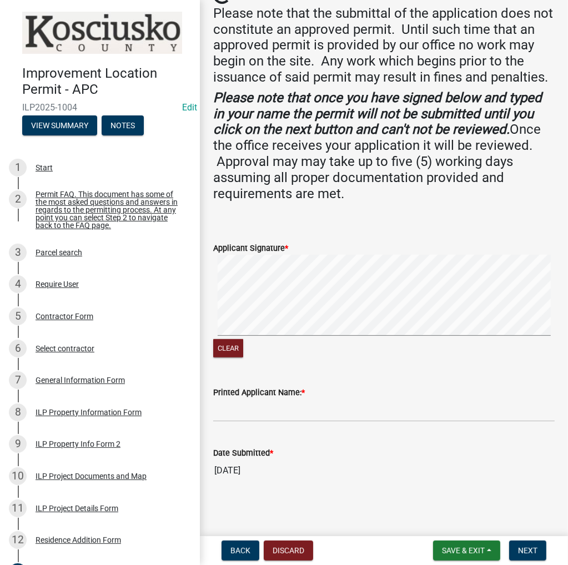
scroll to position [200, 0]
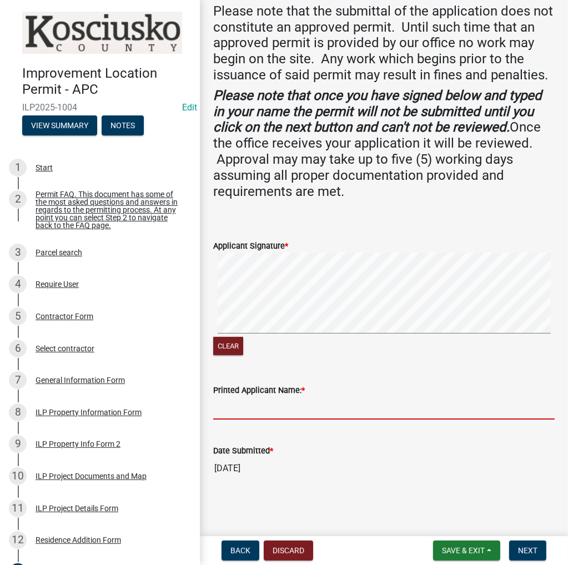
drag, startPoint x: 302, startPoint y: 417, endPoint x: 303, endPoint y: 411, distance: 6.2
click at [302, 413] on input "Printed Applicant Name: *" at bounding box center [383, 408] width 341 height 23
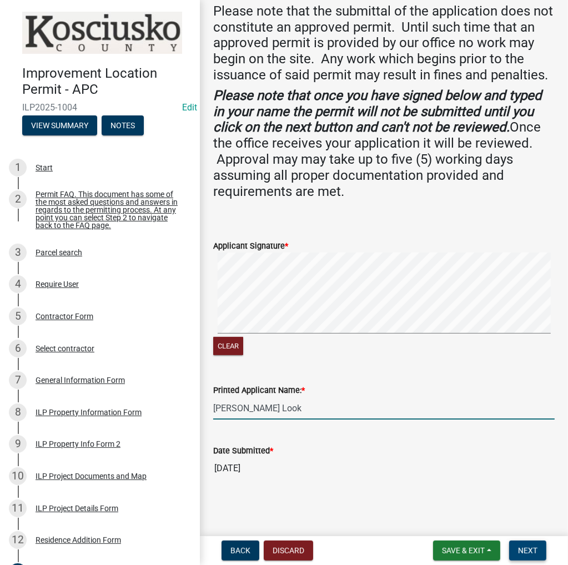
type input "Hardy Look"
click at [531, 556] on button "Next" at bounding box center [527, 551] width 37 height 20
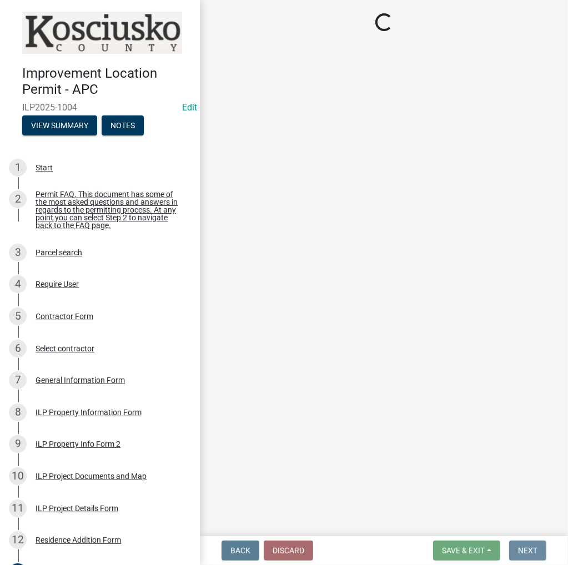
scroll to position [0, 0]
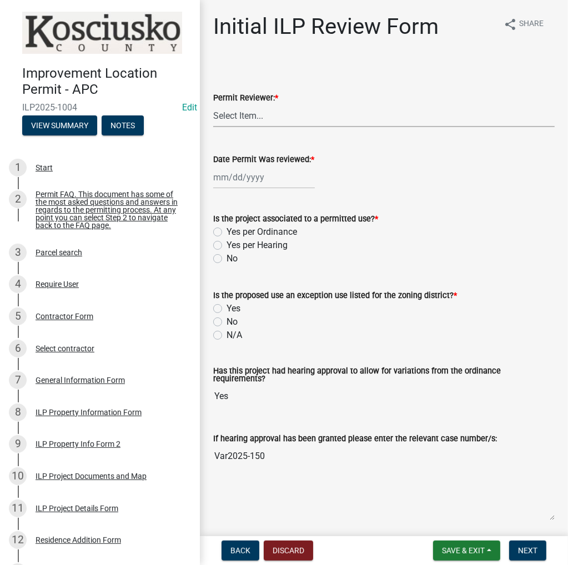
click at [233, 113] on select "Select Item... MMS LT AT CS Vacant Vacant" at bounding box center [383, 115] width 341 height 23
click at [213, 104] on select "Select Item... MMS LT AT CS Vacant Vacant" at bounding box center [383, 115] width 341 height 23
select select "4d3913d6-5a87-4fbb-afdb-cf4209782895"
select select "8"
select select "2025"
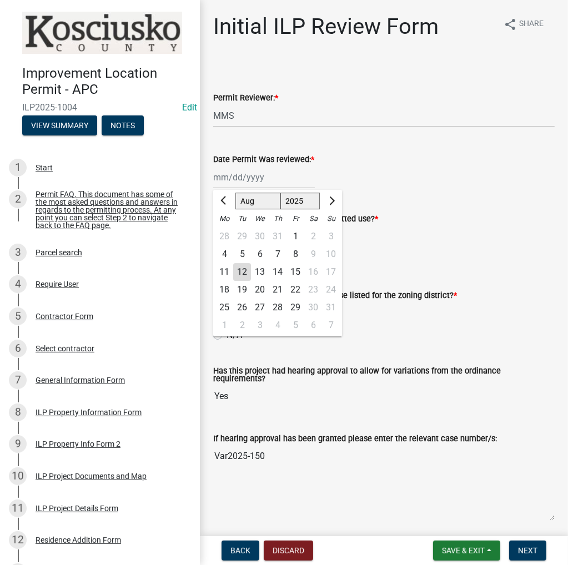
click at [241, 185] on div "Jan Feb Mar Apr May Jun Jul Aug Sep Oct Nov Dec 1525 1526 1527 1528 1529 1530 1…" at bounding box center [264, 177] width 102 height 23
click at [240, 274] on div "12" at bounding box center [242, 272] width 18 height 18
type input "08/12/2025"
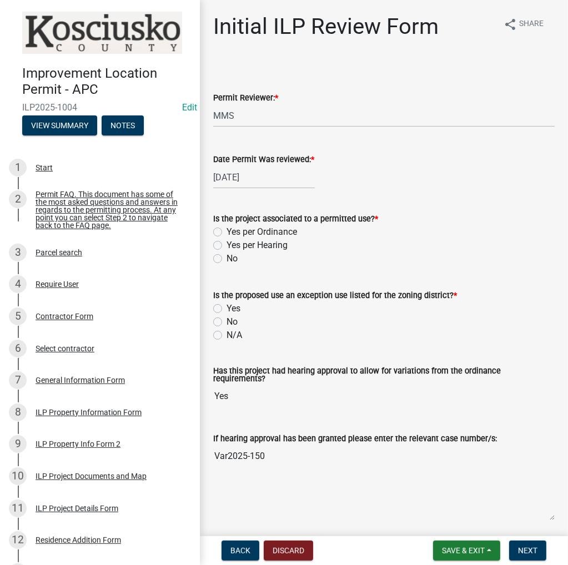
click at [226, 230] on label "Yes per Ordinance" at bounding box center [261, 231] width 70 height 13
click at [226, 230] on input "Yes per Ordinance" at bounding box center [229, 228] width 7 height 7
radio input "true"
click at [226, 244] on label "Yes per Hearing" at bounding box center [256, 245] width 61 height 13
click at [226, 244] on input "Yes per Hearing" at bounding box center [229, 242] width 7 height 7
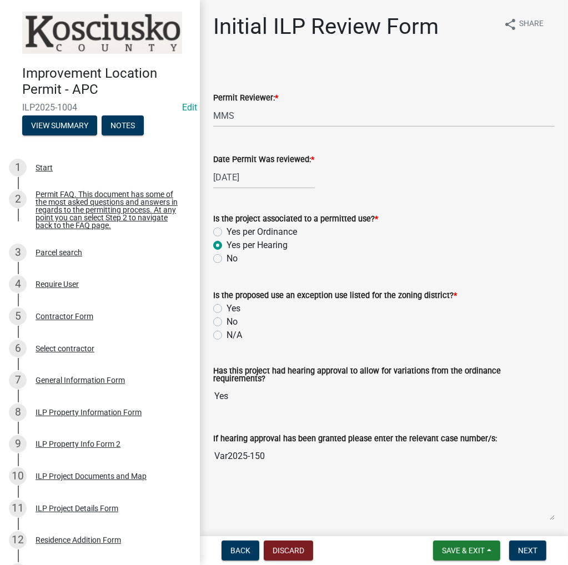
radio input "true"
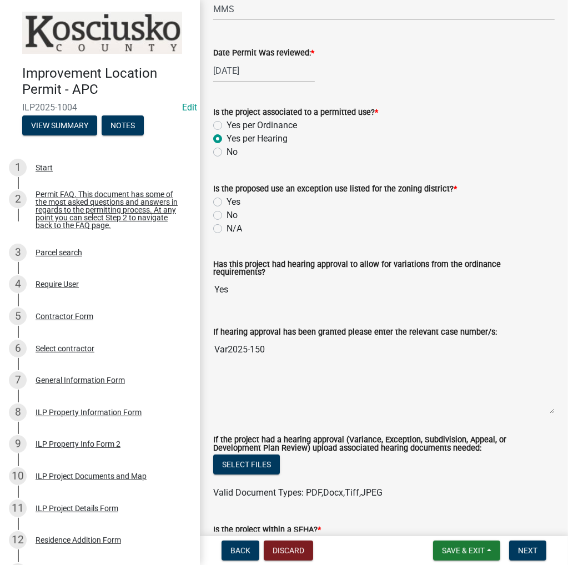
scroll to position [111, 0]
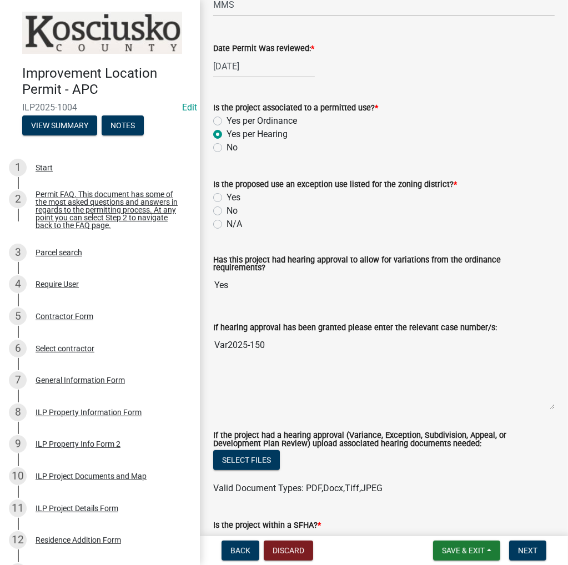
click at [226, 227] on label "N/A" at bounding box center [234, 224] width 16 height 13
click at [226, 225] on input "N/A" at bounding box center [229, 221] width 7 height 7
radio input "true"
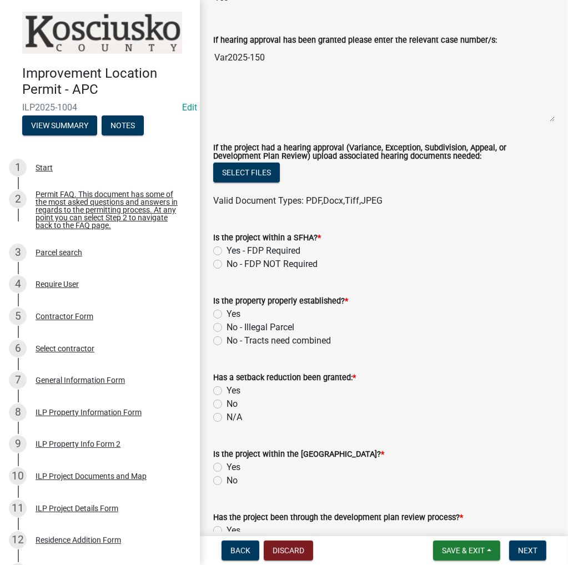
scroll to position [500, 0]
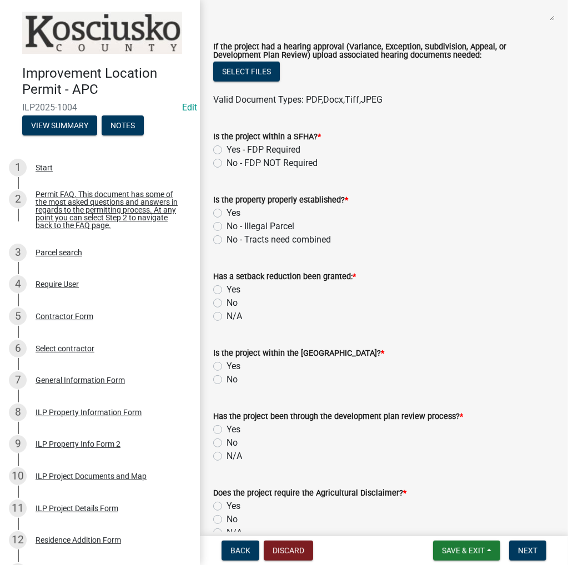
click at [226, 163] on label "No - FDP NOT Required" at bounding box center [271, 163] width 91 height 13
click at [226, 163] on input "No - FDP NOT Required" at bounding box center [229, 160] width 7 height 7
radio input "true"
click at [226, 216] on label "Yes" at bounding box center [233, 212] width 14 height 13
click at [226, 214] on input "Yes" at bounding box center [229, 209] width 7 height 7
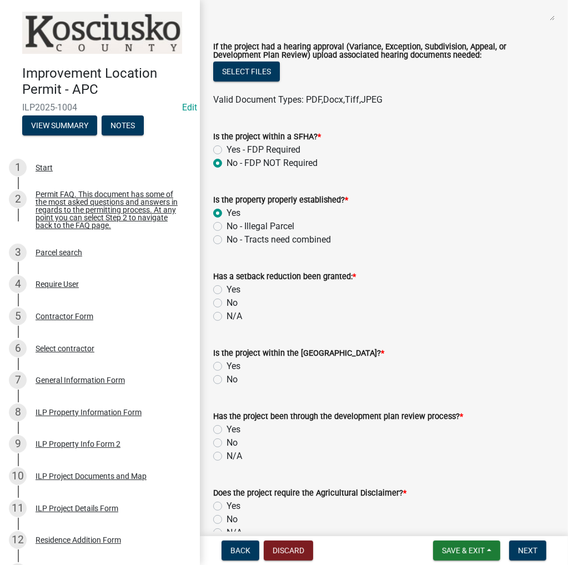
radio input "true"
click at [226, 316] on label "N/A" at bounding box center [234, 316] width 16 height 13
click at [226, 316] on input "N/A" at bounding box center [229, 313] width 7 height 7
radio input "true"
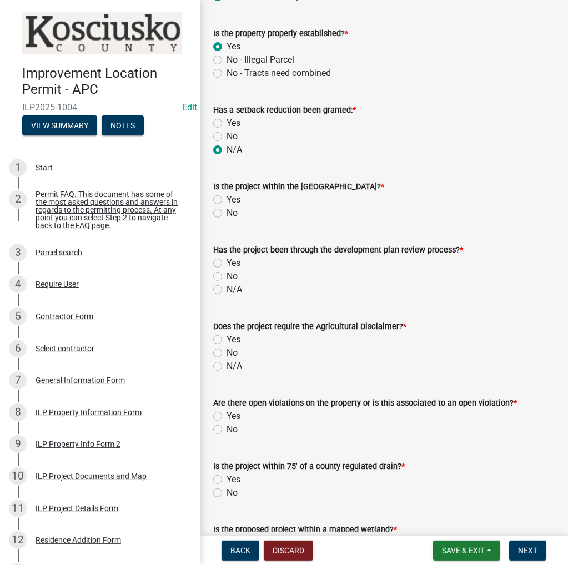
click at [226, 215] on label "No" at bounding box center [231, 212] width 11 height 13
click at [226, 214] on input "No" at bounding box center [229, 209] width 7 height 7
radio input "true"
click at [226, 289] on label "N/A" at bounding box center [234, 289] width 16 height 13
click at [226, 289] on input "N/A" at bounding box center [229, 286] width 7 height 7
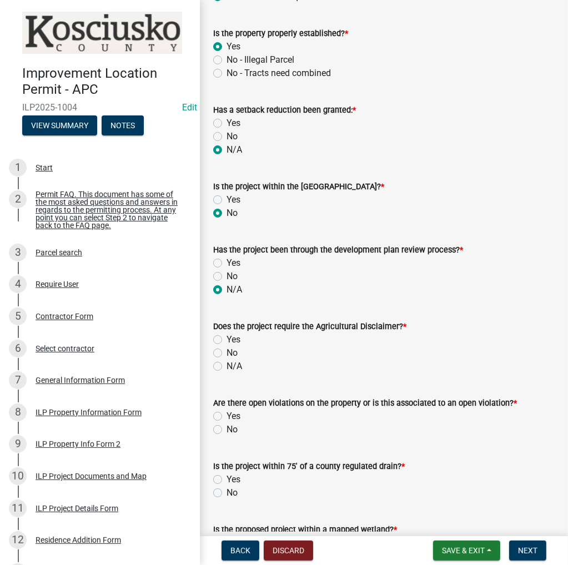
radio input "true"
click at [226, 352] on label "No" at bounding box center [231, 352] width 11 height 13
click at [226, 352] on input "No" at bounding box center [229, 349] width 7 height 7
radio input "true"
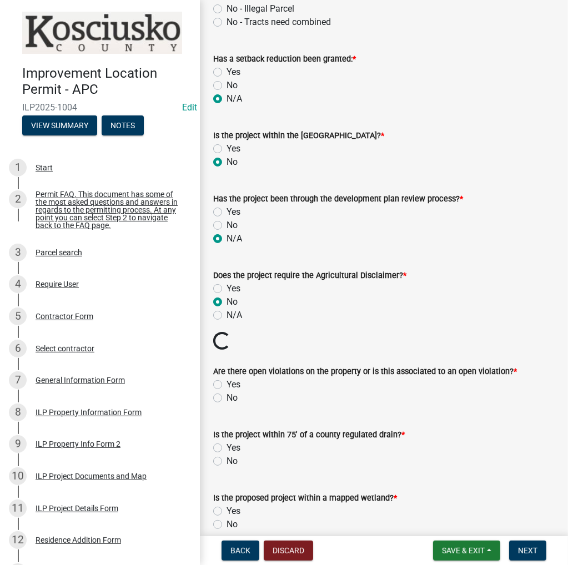
scroll to position [777, 0]
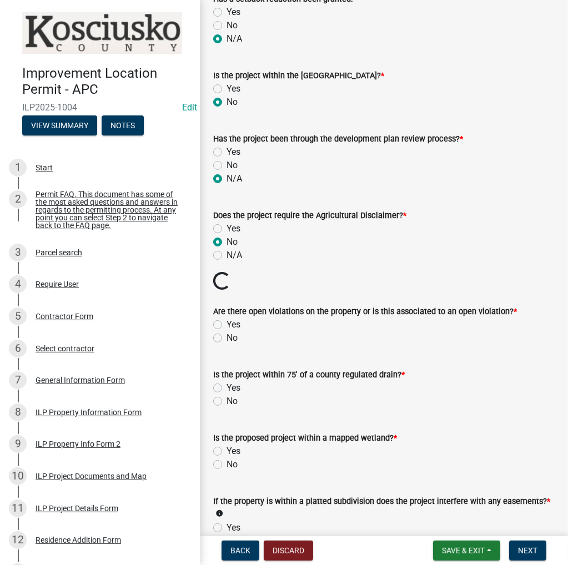
click at [226, 336] on label "No" at bounding box center [231, 337] width 11 height 13
click at [226, 336] on input "No" at bounding box center [229, 334] width 7 height 7
radio input "true"
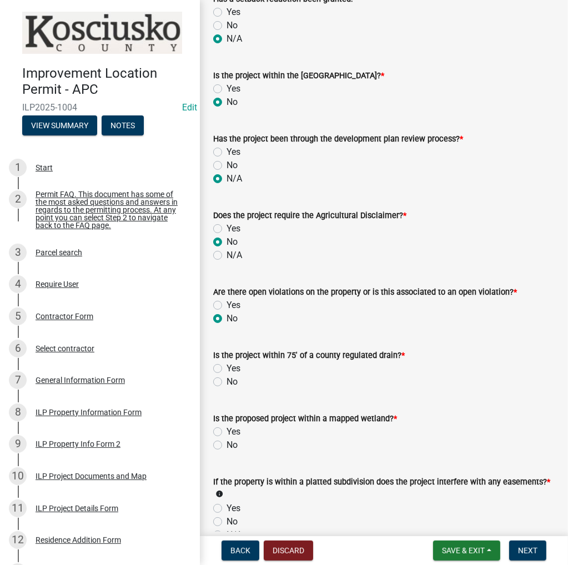
click at [226, 383] on label "No" at bounding box center [231, 381] width 11 height 13
click at [226, 382] on input "No" at bounding box center [229, 378] width 7 height 7
radio input "true"
click at [215, 447] on div "No" at bounding box center [383, 444] width 341 height 13
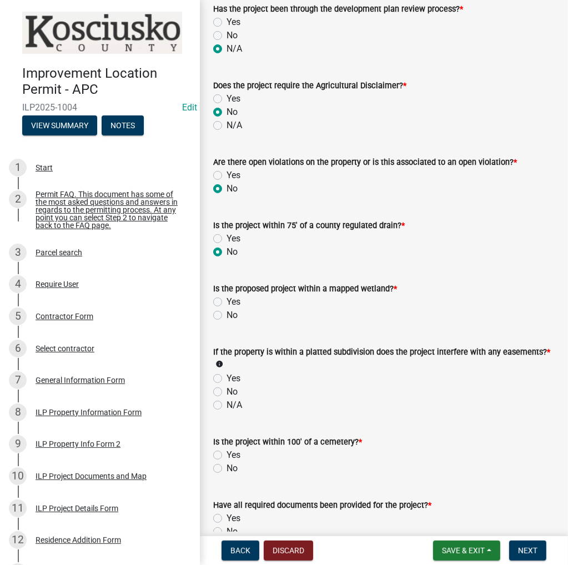
scroll to position [999, 0]
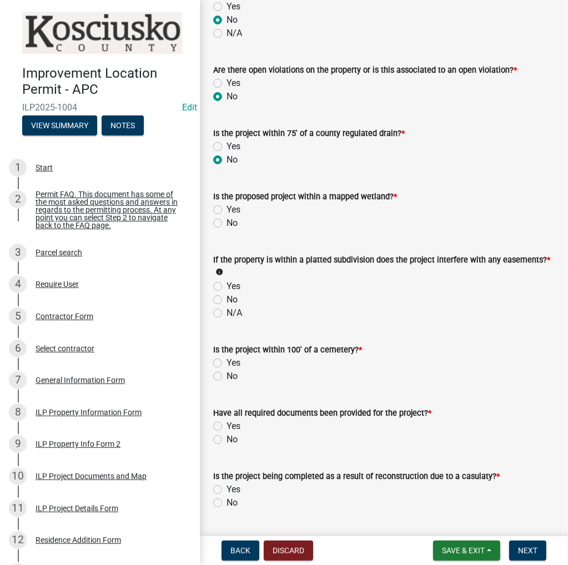
click at [226, 221] on label "No" at bounding box center [231, 222] width 11 height 13
click at [226, 221] on input "No" at bounding box center [229, 219] width 7 height 7
radio input "true"
click at [226, 300] on label "No" at bounding box center [231, 299] width 11 height 13
click at [226, 300] on input "No" at bounding box center [229, 296] width 7 height 7
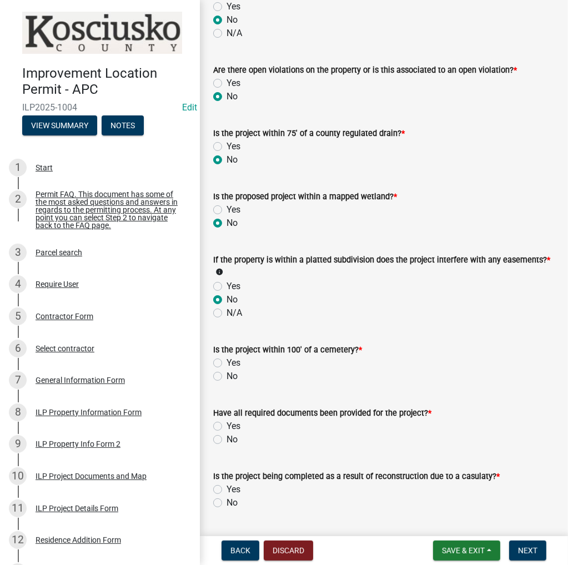
radio input "true"
click at [226, 377] on label "No" at bounding box center [231, 376] width 11 height 13
click at [226, 377] on input "No" at bounding box center [229, 373] width 7 height 7
radio input "true"
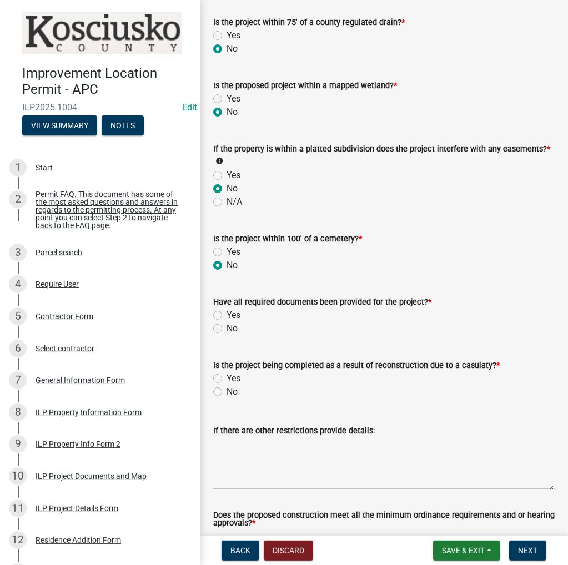
click at [226, 316] on label "Yes" at bounding box center [233, 315] width 14 height 13
click at [226, 316] on input "Yes" at bounding box center [229, 312] width 7 height 7
radio input "true"
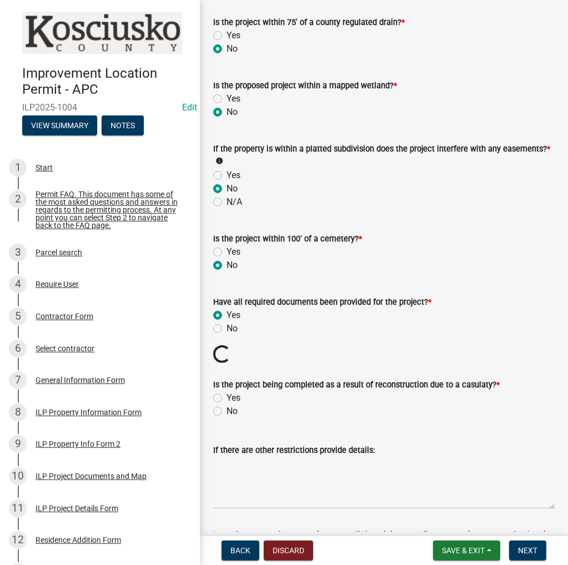
click at [226, 414] on label "No" at bounding box center [231, 411] width 11 height 13
click at [226, 412] on input "No" at bounding box center [229, 408] width 7 height 7
radio input "true"
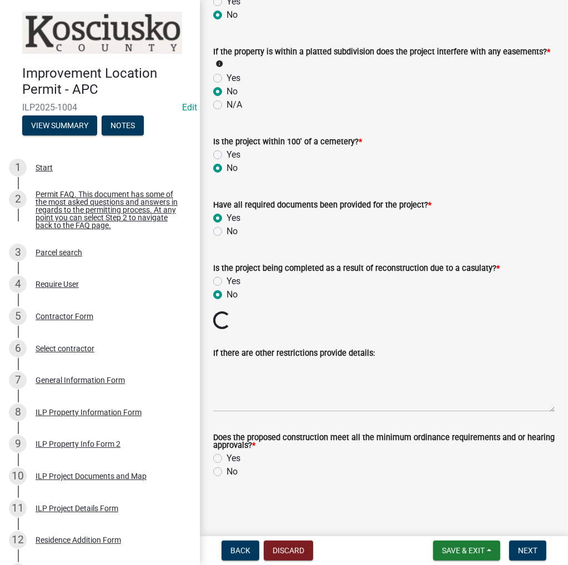
scroll to position [1207, 0]
click at [226, 460] on label "Yes" at bounding box center [233, 458] width 14 height 13
click at [226, 459] on input "Yes" at bounding box center [229, 455] width 7 height 7
radio input "true"
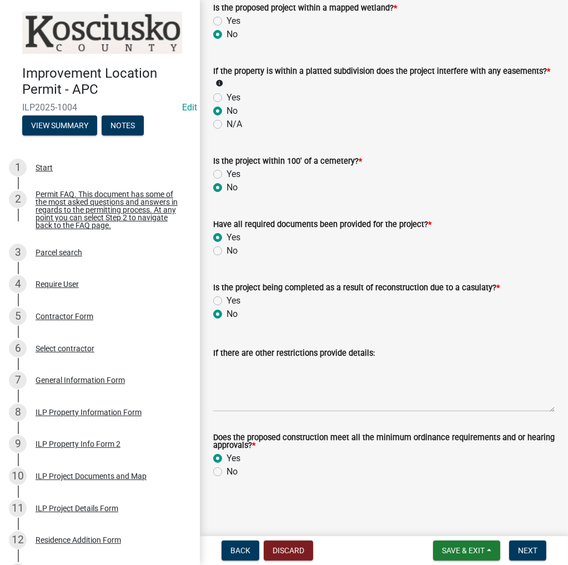
scroll to position [1188, 0]
drag, startPoint x: 525, startPoint y: 552, endPoint x: 533, endPoint y: 547, distance: 9.5
click at [527, 551] on span "Next" at bounding box center [527, 550] width 19 height 9
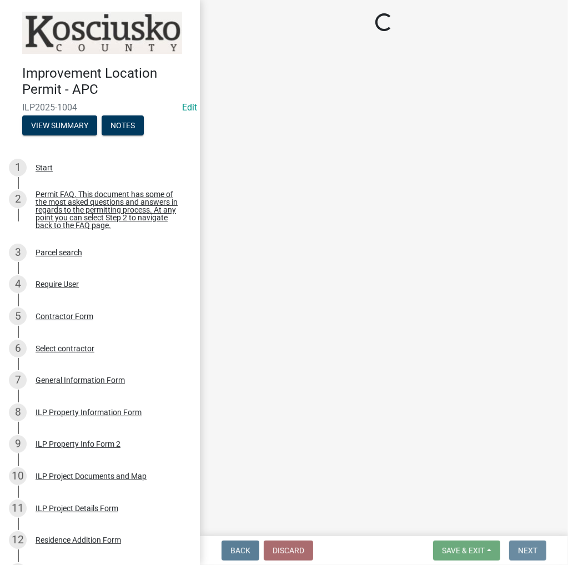
scroll to position [0, 0]
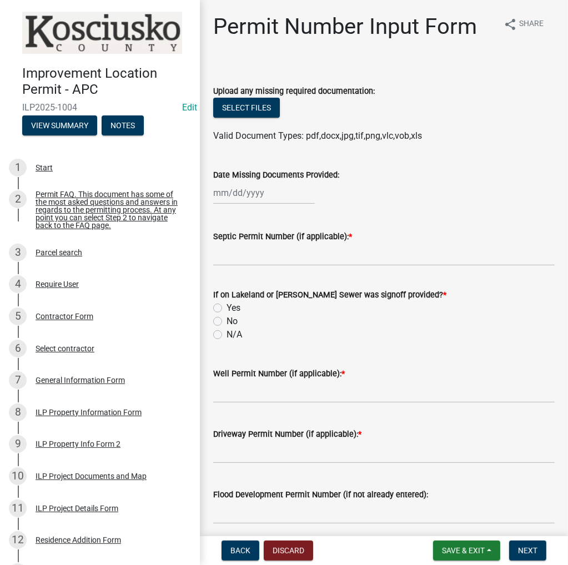
select select "8"
select select "2025"
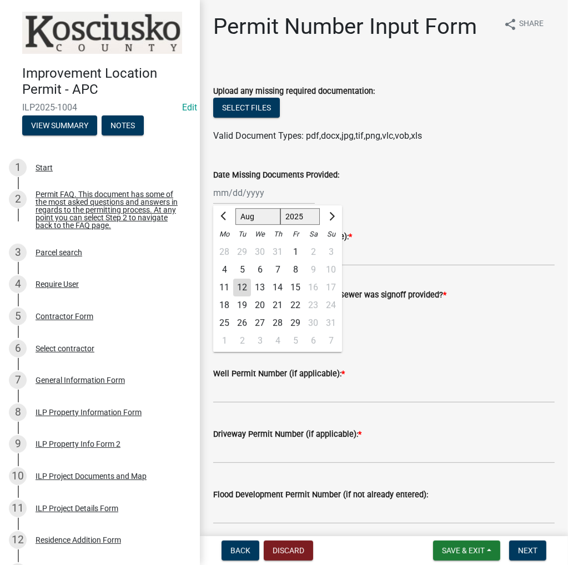
click at [258, 196] on div "Jan Feb Mar Apr May Jun Jul Aug Sep Oct Nov Dec 1525 1526 1527 1528 1529 1530 1…" at bounding box center [264, 192] width 102 height 23
click at [357, 258] on input "Septic Permit Number (if applicable): *" at bounding box center [383, 254] width 341 height 23
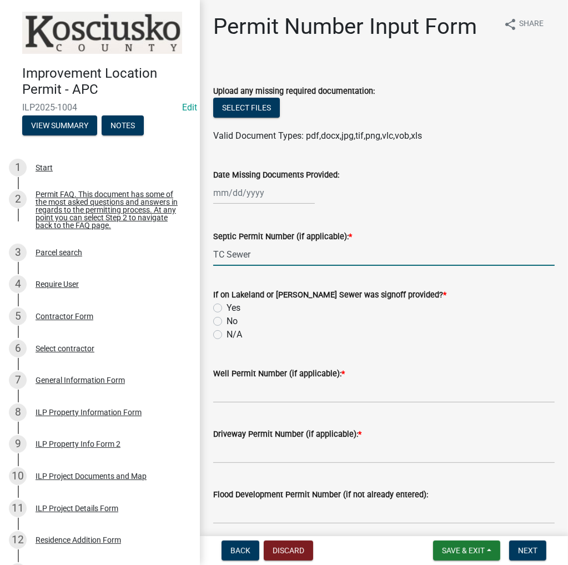
type input "TC Sewer"
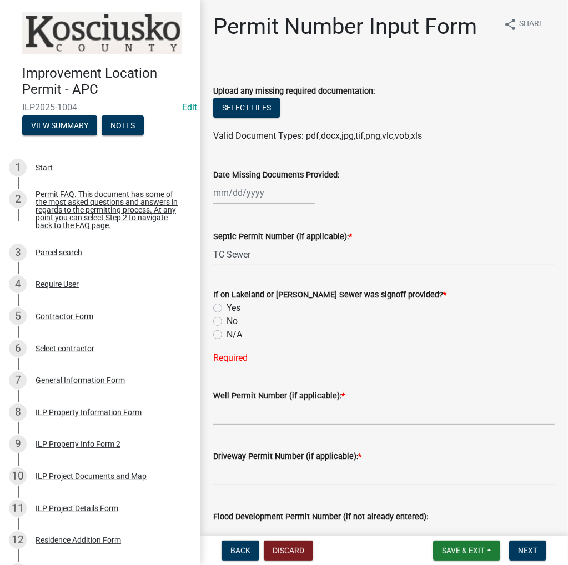
click at [226, 334] on label "N/A" at bounding box center [234, 334] width 16 height 13
click at [226, 334] on input "N/A" at bounding box center [229, 331] width 7 height 7
radio input "true"
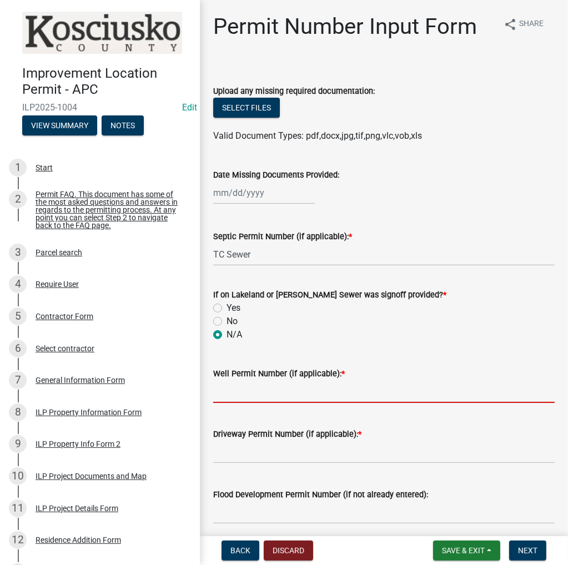
click at [232, 381] on input "Well Permit Number (if applicable): *" at bounding box center [383, 391] width 341 height 23
type input "Waiver"
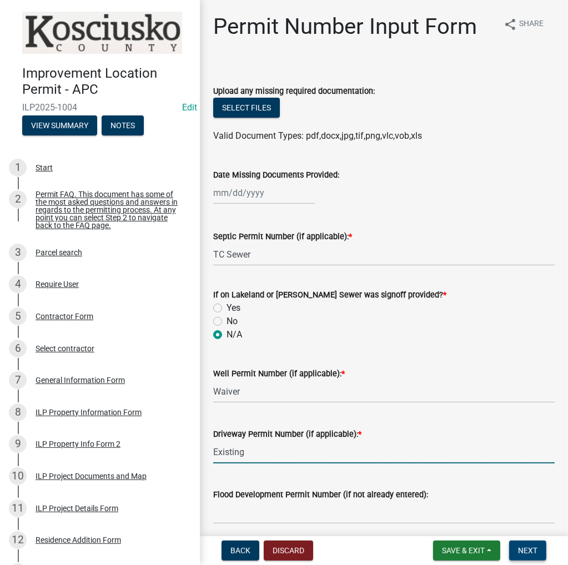
type input "Existing"
click at [528, 553] on span "Next" at bounding box center [527, 550] width 19 height 9
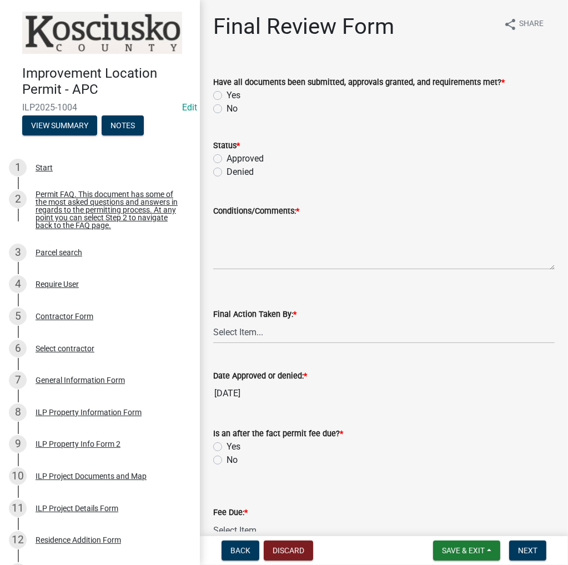
click at [226, 95] on label "Yes" at bounding box center [233, 95] width 14 height 13
click at [226, 95] on input "Yes" at bounding box center [229, 92] width 7 height 7
radio input "true"
click at [226, 157] on label "Approved" at bounding box center [244, 158] width 37 height 13
click at [226, 157] on input "Approved" at bounding box center [229, 155] width 7 height 7
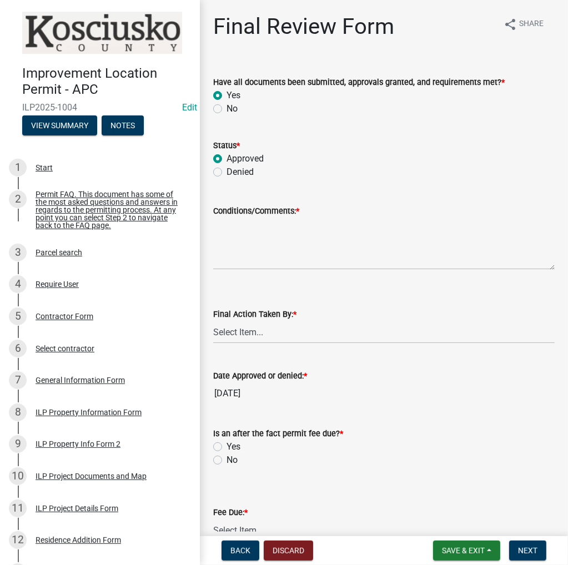
radio input "true"
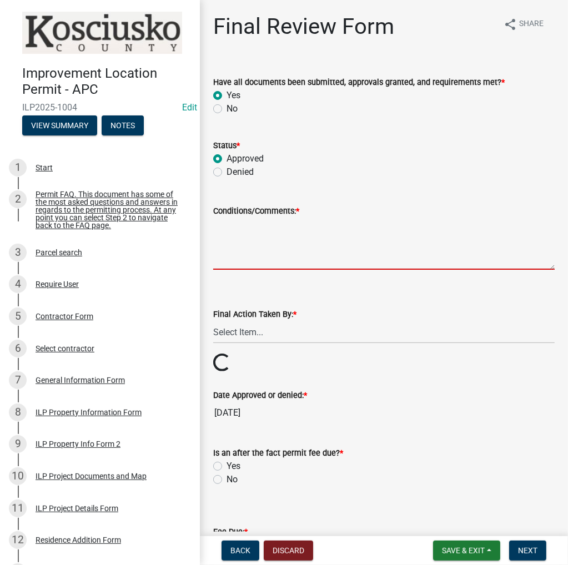
click at [255, 239] on textarea "Conditions/Comments: *" at bounding box center [383, 244] width 341 height 52
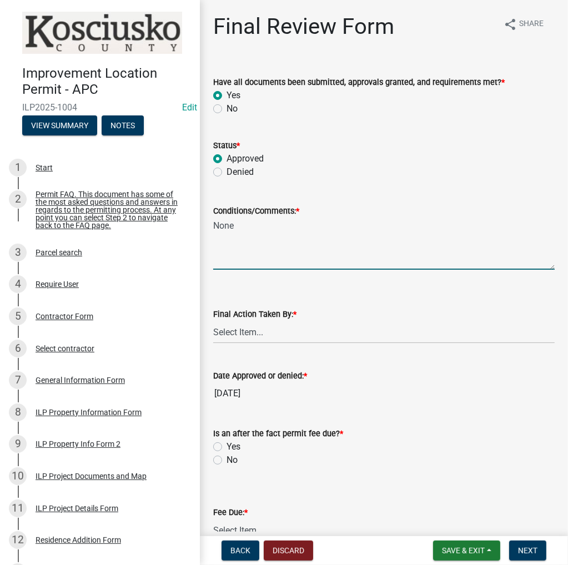
type textarea "None"
click at [269, 332] on select "Select Item... MMS LT AT CS Vacant Vacant" at bounding box center [383, 332] width 341 height 23
click at [213, 321] on select "Select Item... MMS LT AT CS Vacant Vacant" at bounding box center [383, 332] width 341 height 23
select select "4d3913d6-5a87-4fbb-afdb-cf4209782895"
click at [226, 460] on label "No" at bounding box center [231, 459] width 11 height 13
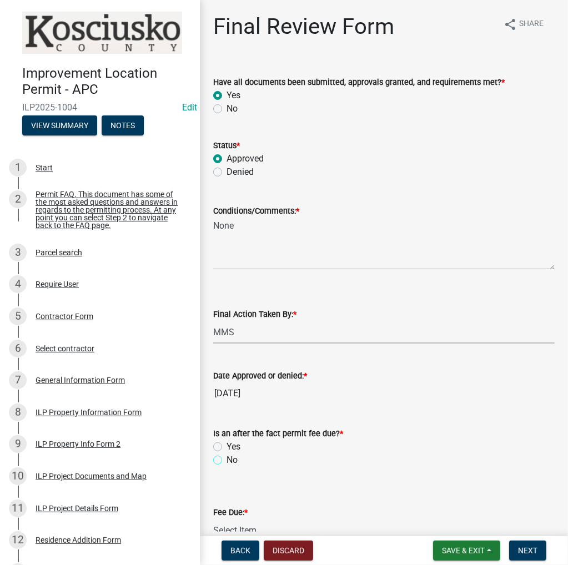
click at [226, 460] on input "No" at bounding box center [229, 456] width 7 height 7
radio input "true"
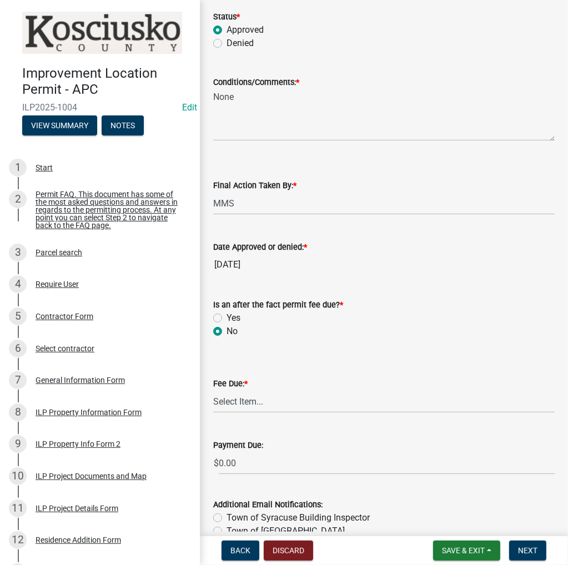
scroll to position [167, 0]
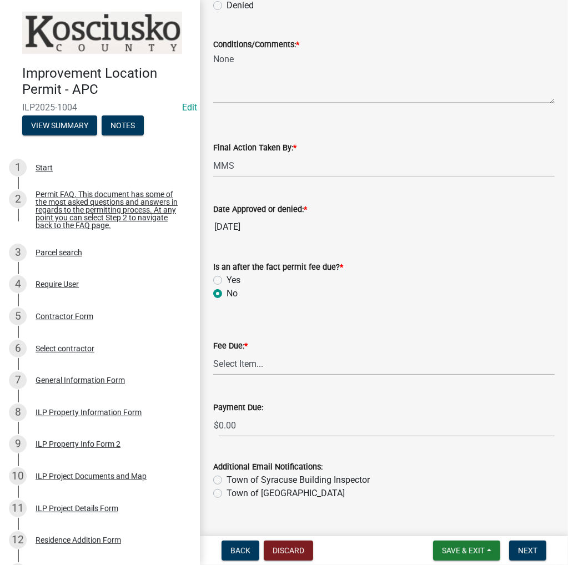
click at [265, 364] on select "Select Item... N/A $10.00 $25.00 $125.00 $250 $500 $500 + $10.00 for every 10 s…" at bounding box center [383, 363] width 341 height 23
click at [213, 375] on select "Select Item... N/A $10.00 $25.00 $125.00 $250 $500 $500 + $10.00 for every 10 s…" at bounding box center [383, 363] width 341 height 23
select select "6f482d1d-eb35-47e6-92b0-143404755581"
click at [529, 549] on span "Next" at bounding box center [527, 550] width 19 height 9
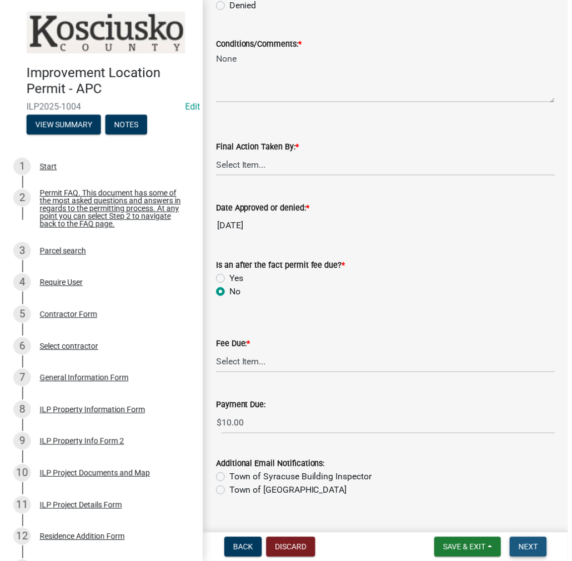
scroll to position [0, 0]
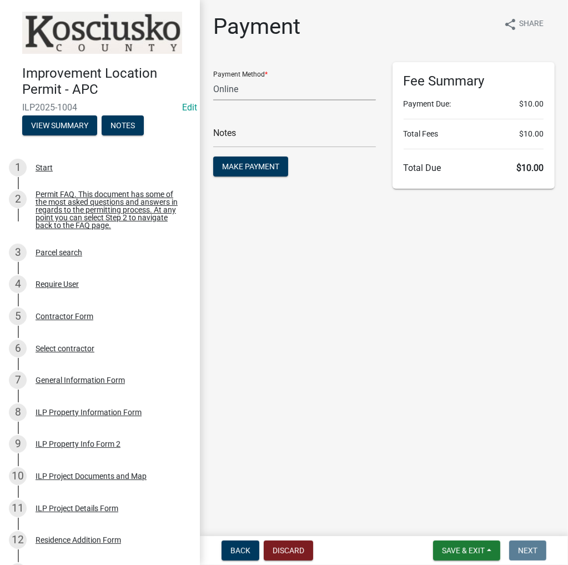
click at [231, 83] on select "Credit Card POS Check Cash Online" at bounding box center [294, 89] width 163 height 23
select select "2: 1"
click at [213, 78] on select "Credit Card POS Check Cash Online" at bounding box center [294, 89] width 163 height 23
click at [255, 139] on input "text" at bounding box center [294, 136] width 163 height 23
click at [245, 165] on span "Make Payment" at bounding box center [250, 166] width 57 height 9
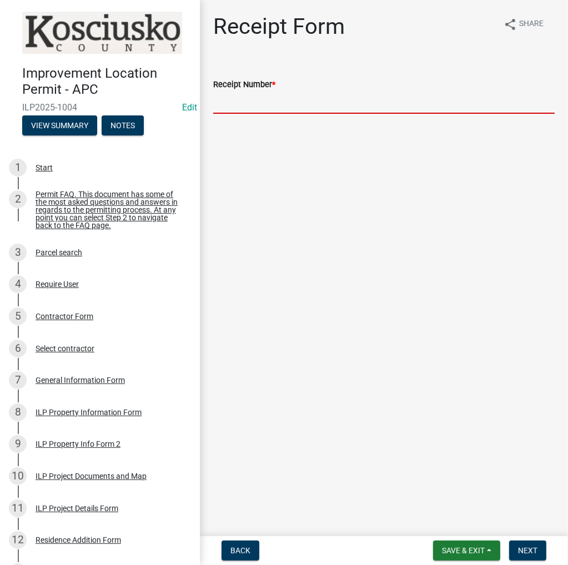
click at [263, 105] on input "Receipt Number *" at bounding box center [383, 102] width 341 height 23
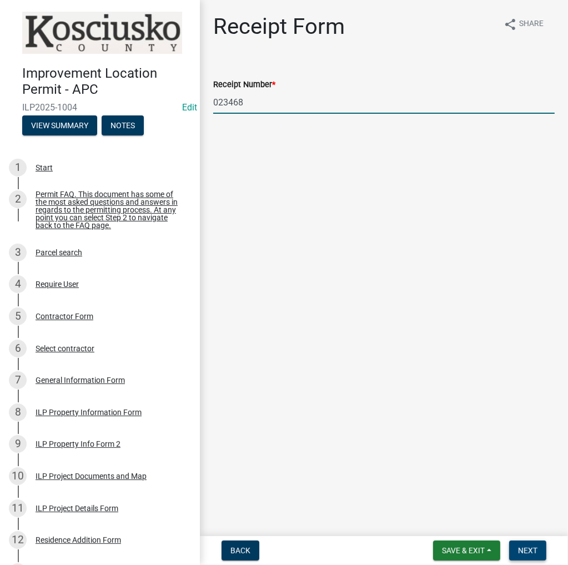
type input "023468"
click at [524, 544] on button "Next" at bounding box center [527, 551] width 37 height 20
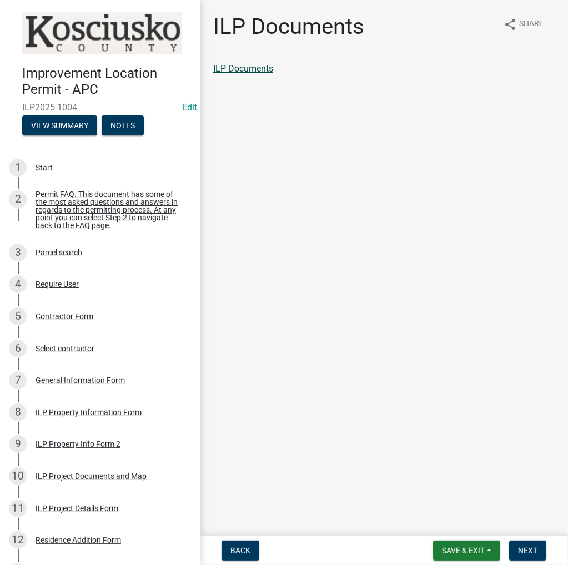
click at [230, 69] on link "ILP Documents" at bounding box center [243, 68] width 60 height 11
click at [462, 547] on span "Save & Exit" at bounding box center [463, 550] width 43 height 9
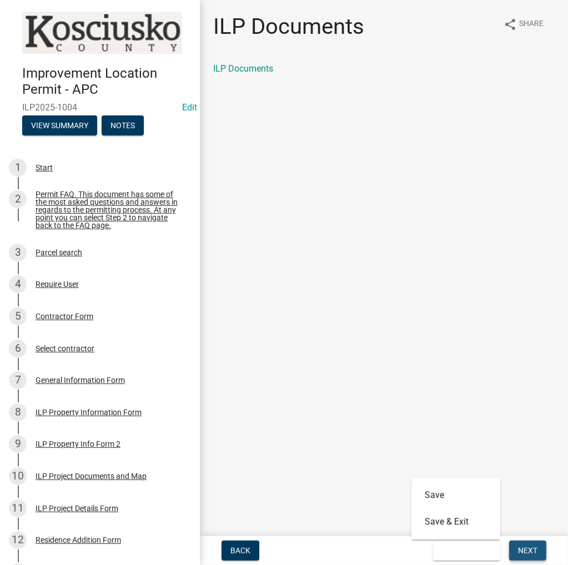
click at [531, 547] on span "Next" at bounding box center [527, 550] width 19 height 9
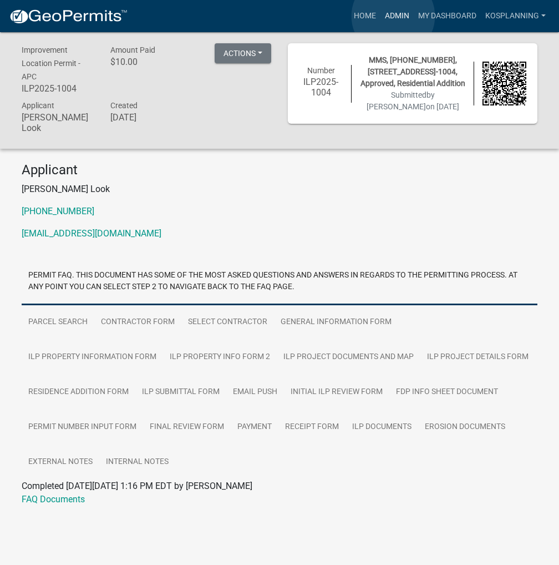
click at [394, 16] on link "Admin" at bounding box center [397, 16] width 33 height 21
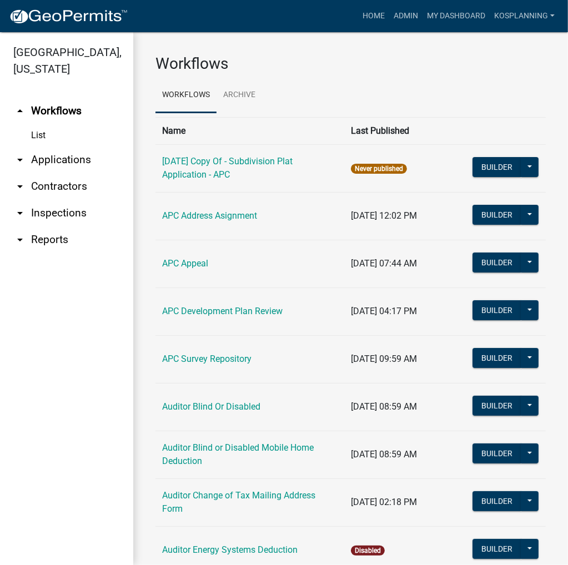
click at [51, 186] on link "arrow_drop_down Contractors" at bounding box center [66, 186] width 133 height 27
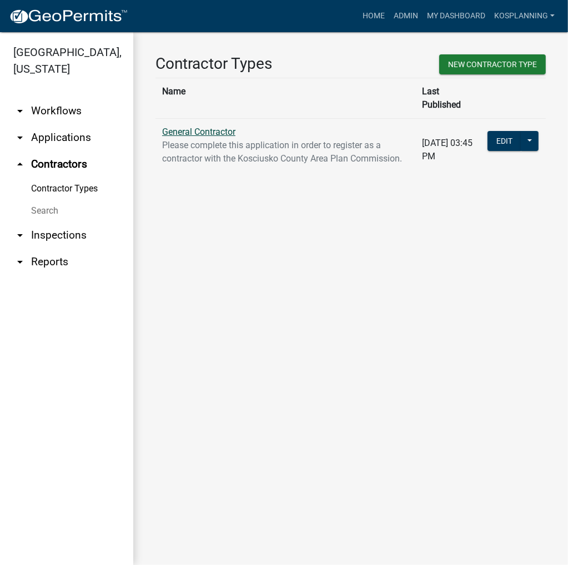
click at [199, 127] on link "General Contractor" at bounding box center [198, 132] width 73 height 11
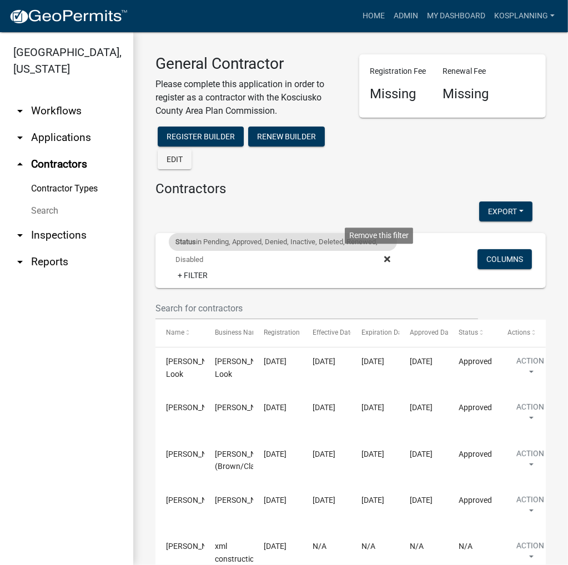
click at [384, 258] on icon at bounding box center [387, 259] width 6 height 9
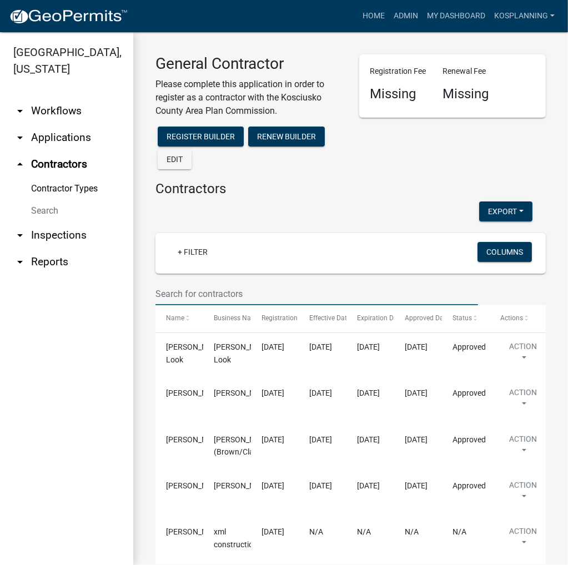
click at [189, 289] on input "text" at bounding box center [316, 294] width 322 height 23
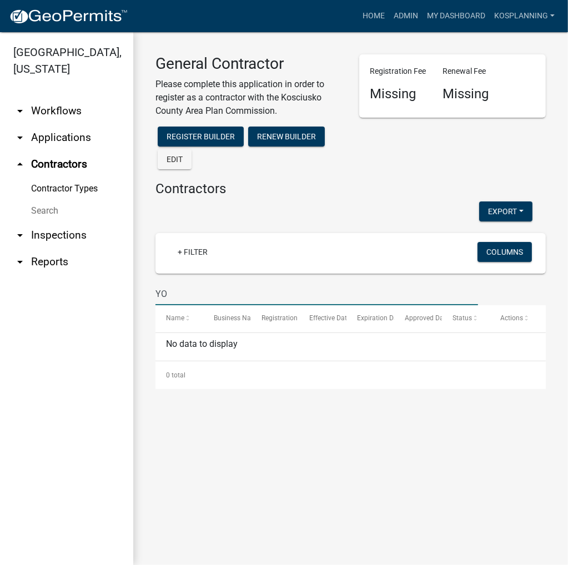
type input "Y"
click at [512, 16] on link "kosplanning" at bounding box center [524, 16] width 69 height 21
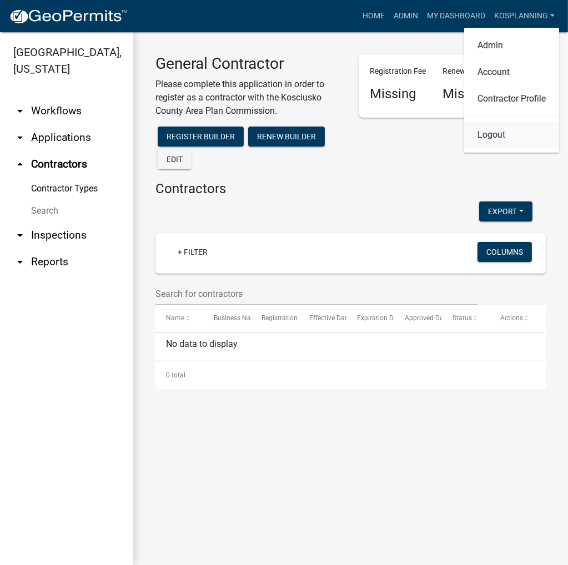
click at [488, 140] on link "Logout" at bounding box center [511, 135] width 95 height 27
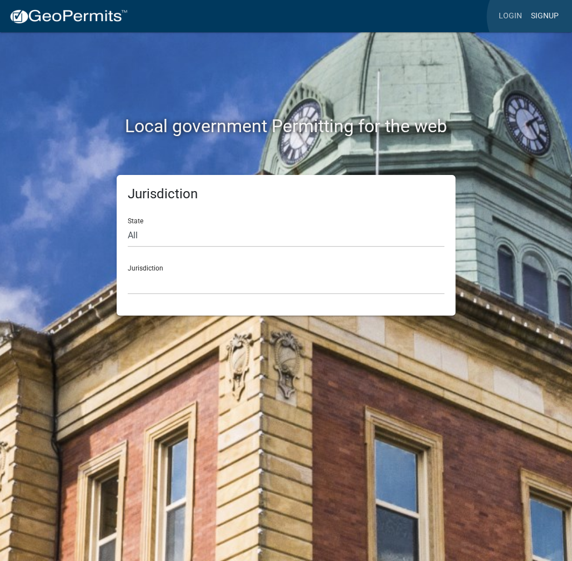
click at [532, 17] on link "Signup" at bounding box center [544, 16] width 37 height 21
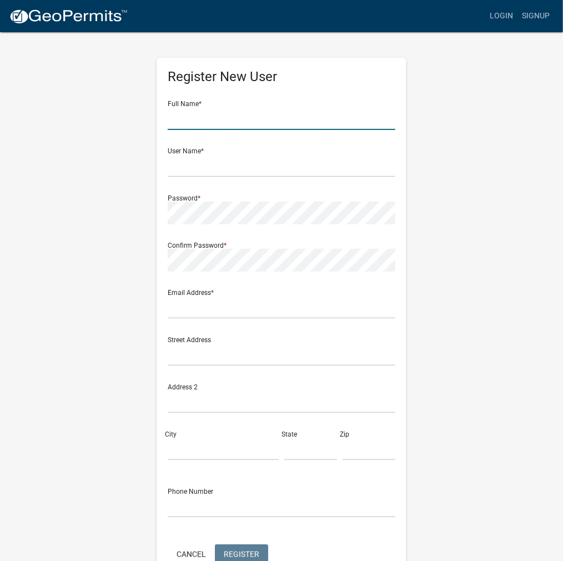
click at [191, 124] on input "text" at bounding box center [282, 118] width 228 height 23
type input "ANNA BOUCHER"
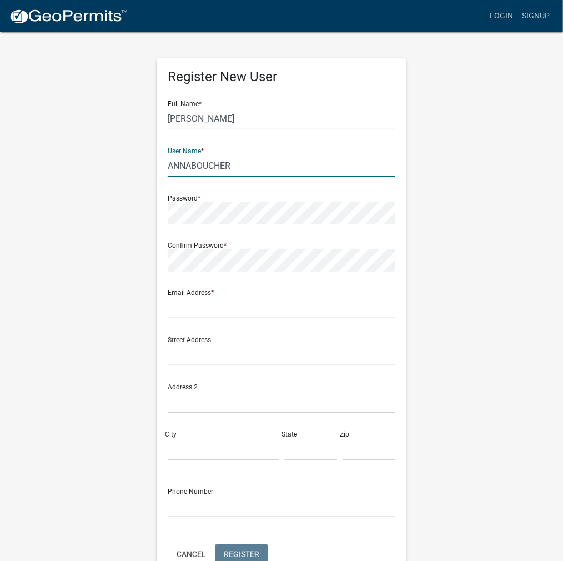
type input "ANNABOUCHER"
drag, startPoint x: 230, startPoint y: 163, endPoint x: 161, endPoint y: 162, distance: 68.8
click at [161, 162] on div "Register New User Full Name * ANNA BOUCHER User Name * ANNABOUCHER Password * C…" at bounding box center [282, 323] width 250 height 530
click at [198, 309] on input "text" at bounding box center [282, 307] width 228 height 23
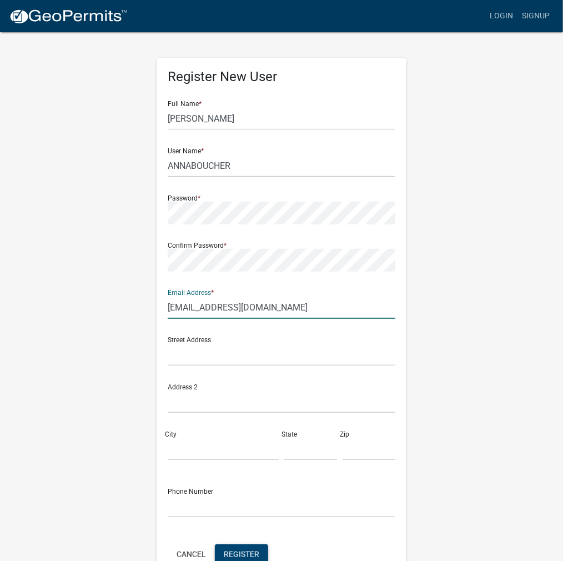
type input "areaplan@kosciusko.in.gov"
click at [246, 556] on span "Register" at bounding box center [242, 553] width 36 height 9
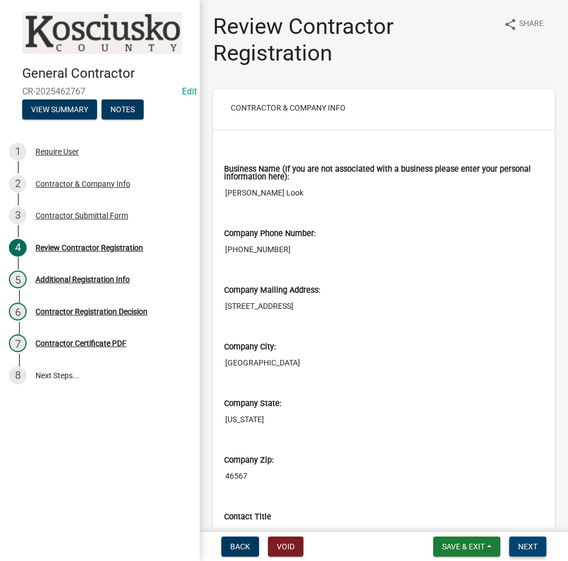
click at [529, 552] on button "Next" at bounding box center [528, 546] width 37 height 20
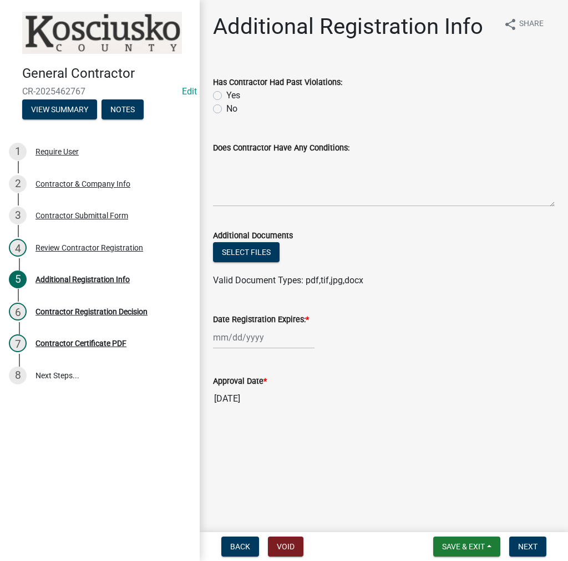
click at [226, 108] on label "No" at bounding box center [231, 108] width 11 height 13
click at [226, 108] on input "No" at bounding box center [229, 105] width 7 height 7
radio input "true"
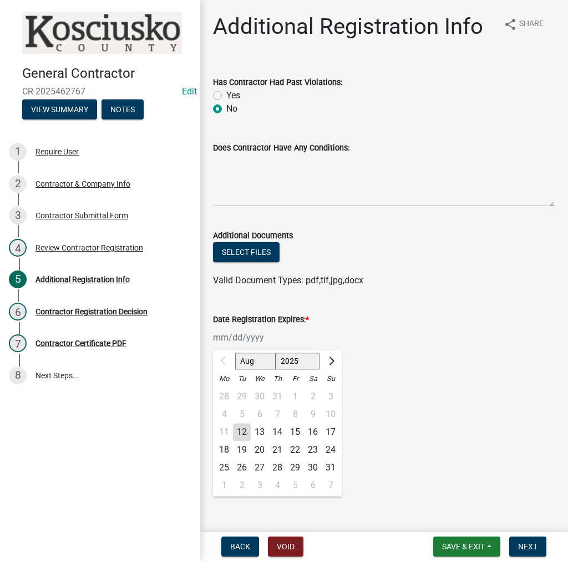
click at [254, 344] on div "Aug Sep Oct Nov Dec 2025 2026 2027 2028 2029 2030 2031 2032 2033 2034 2035 2036…" at bounding box center [264, 337] width 102 height 23
click at [300, 361] on select "2025 2026 2027 2028 2029 2030 2031 2032 2033 2034 2035 2036 2037 2038 2039 2040…" at bounding box center [298, 360] width 44 height 17
select select "2026"
click at [276, 352] on select "2025 2026 2027 2028 2029 2030 2031 2032 2033 2034 2035 2036 2037 2038 2039 2040…" at bounding box center [298, 360] width 44 height 17
click at [262, 431] on div "12" at bounding box center [260, 432] width 18 height 18
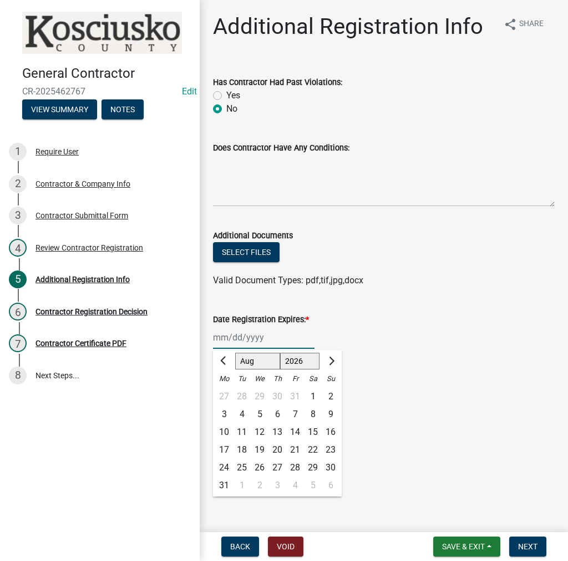
type input "08/12/2026"
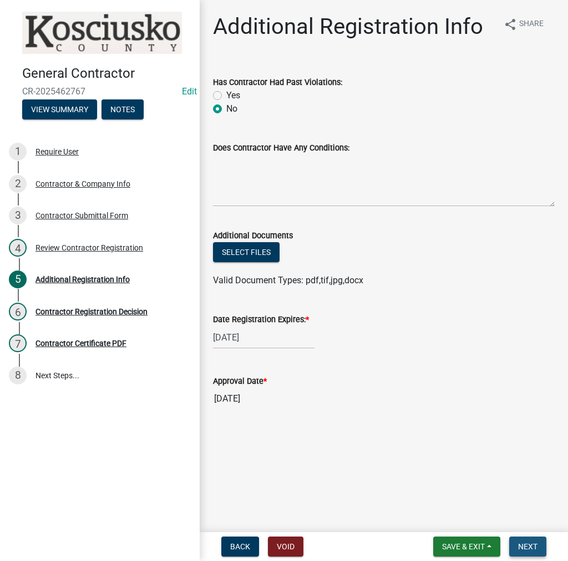
click at [530, 544] on span "Next" at bounding box center [527, 546] width 19 height 9
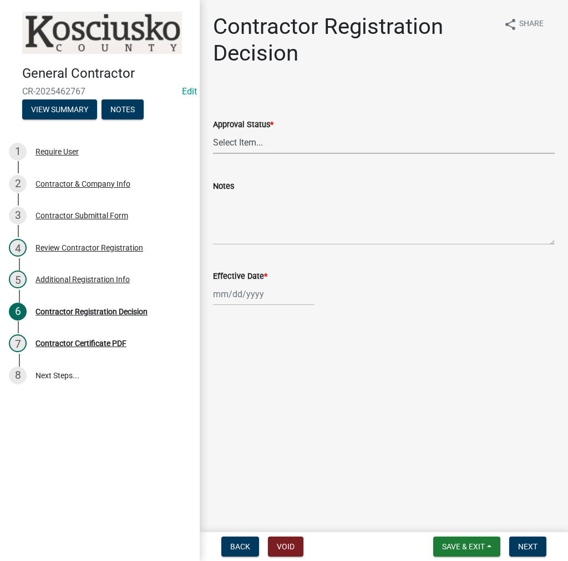
click at [301, 142] on select "Select Item... Approved Denied" at bounding box center [384, 142] width 342 height 23
click at [213, 131] on select "Select Item... Approved Denied" at bounding box center [384, 142] width 342 height 23
select select "8e4351d7-4ebf-4714-a7c9-c8187f00e083"
select select "8"
select select "2025"
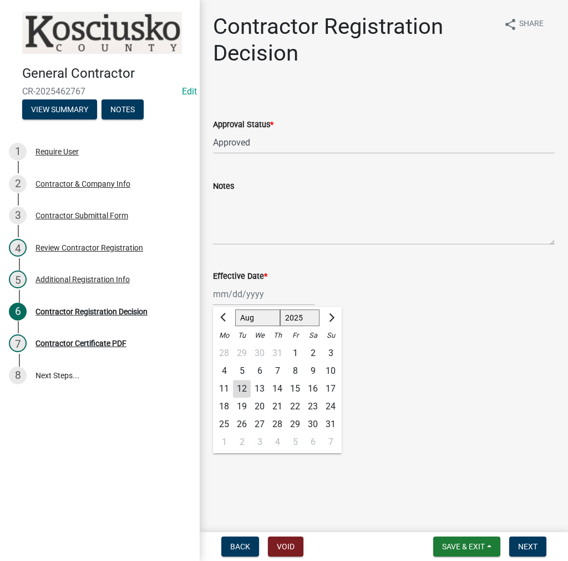
click at [234, 298] on div "Jan Feb Mar Apr May Jun Jul Aug Sep Oct Nov Dec 1525 1526 1527 1528 1529 1530 1…" at bounding box center [264, 294] width 102 height 23
click at [242, 387] on div "12" at bounding box center [242, 389] width 18 height 18
type input "08/12/2025"
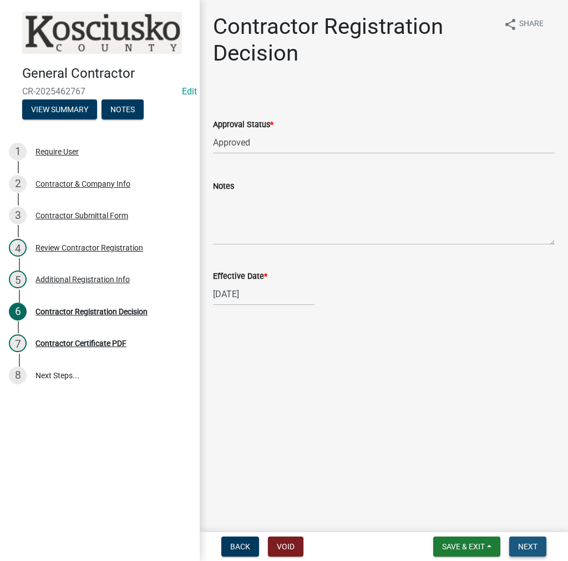
click at [535, 548] on span "Next" at bounding box center [527, 546] width 19 height 9
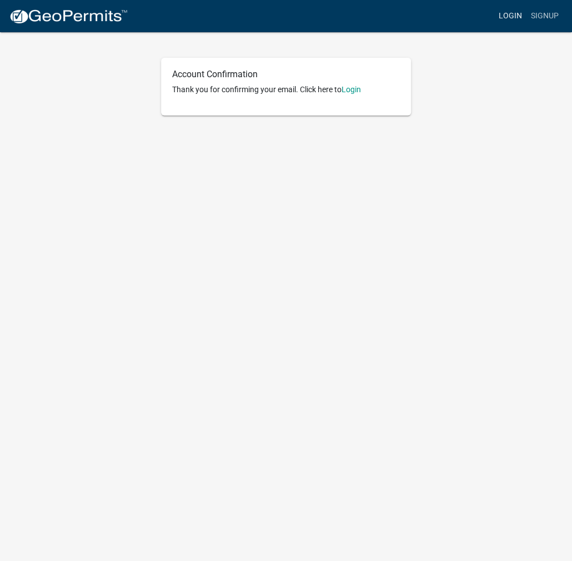
click at [513, 12] on link "Login" at bounding box center [510, 16] width 32 height 21
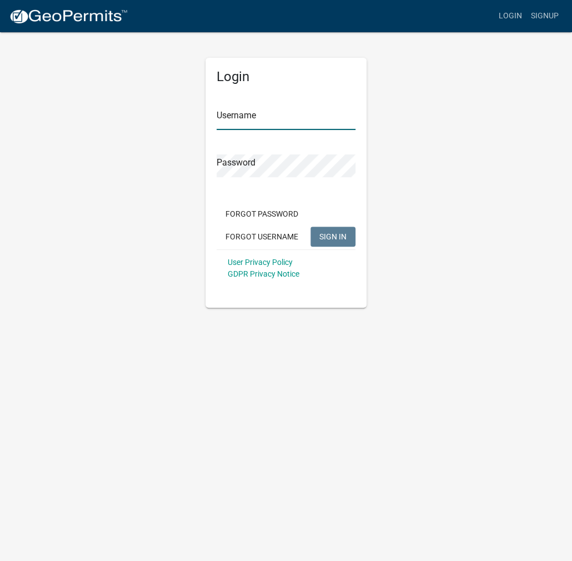
click at [246, 114] on input "Username" at bounding box center [285, 118] width 139 height 23
paste input "ANNABOUCHER"
type input "ANNABOUCHER"
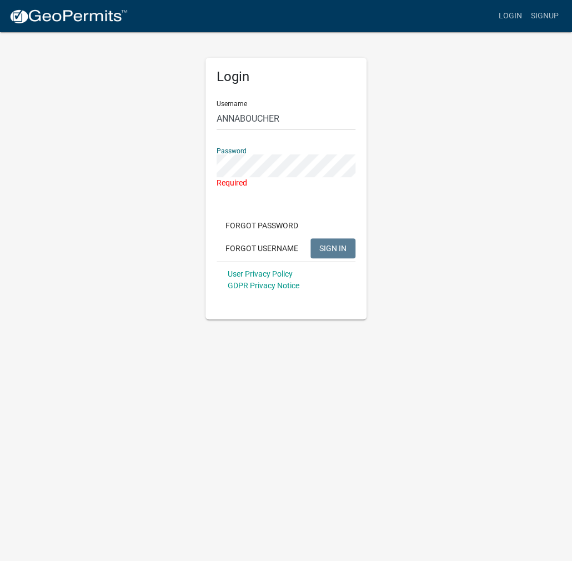
click at [187, 155] on div "Login Username ANNABOUCHER Password Required Forgot Password Forgot Username SI…" at bounding box center [285, 175] width 533 height 288
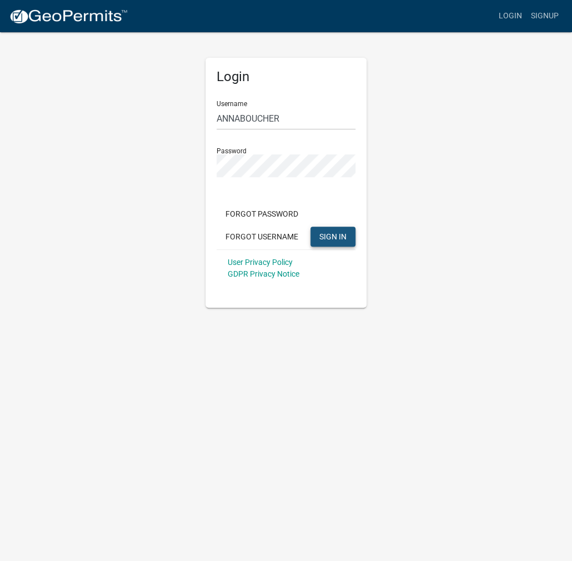
click at [334, 244] on button "SIGN IN" at bounding box center [332, 236] width 45 height 20
